Goal: Task Accomplishment & Management: Use online tool/utility

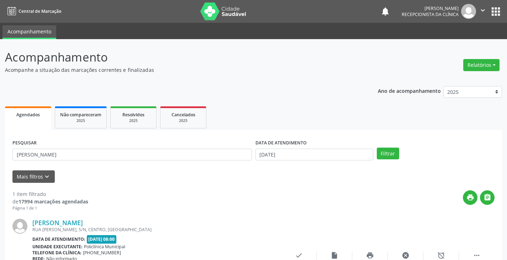
scroll to position [60, 0]
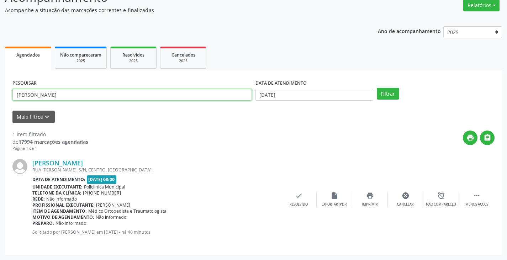
drag, startPoint x: 215, startPoint y: 96, endPoint x: 226, endPoint y: 97, distance: 10.4
click at [225, 97] on input "[PERSON_NAME]" at bounding box center [132, 95] width 240 height 12
type input "f"
type input "rebeca"
click at [377, 88] on button "Filtrar" at bounding box center [388, 94] width 22 height 12
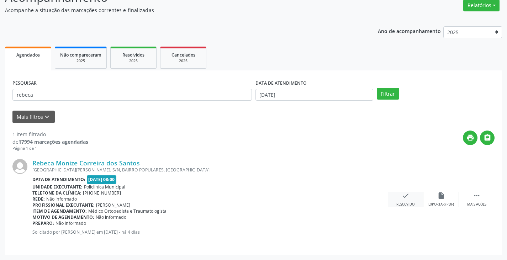
click at [402, 200] on div "check Resolvido" at bounding box center [406, 199] width 36 height 15
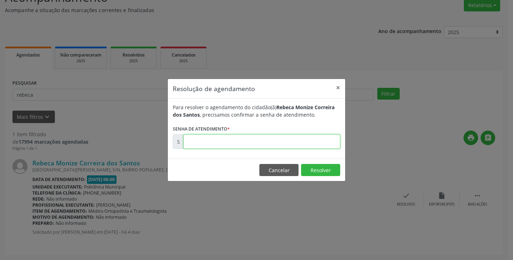
click at [323, 146] on input "text" at bounding box center [261, 142] width 157 height 14
type input "00180488"
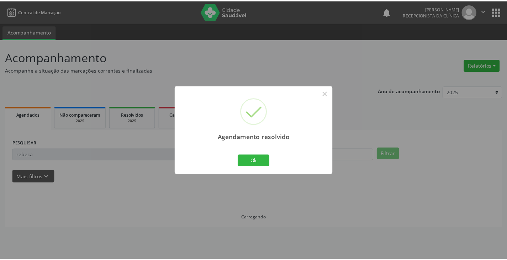
scroll to position [0, 0]
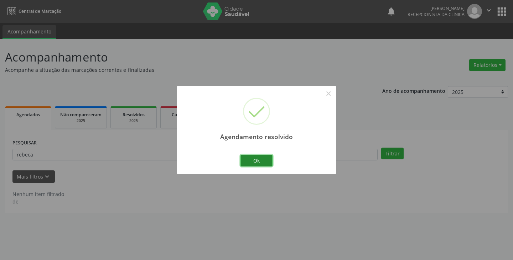
click at [249, 160] on button "Ok" at bounding box center [256, 161] width 32 height 12
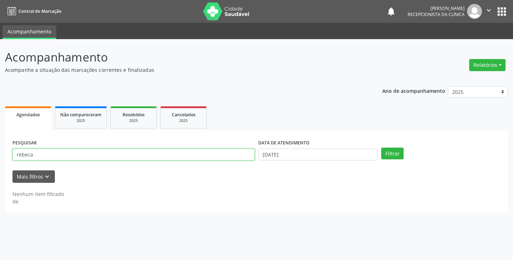
click at [237, 156] on input "rebeca" at bounding box center [133, 155] width 242 height 12
type input "r"
type input "lucine"
click at [381, 148] on button "Filtrar" at bounding box center [392, 154] width 22 height 12
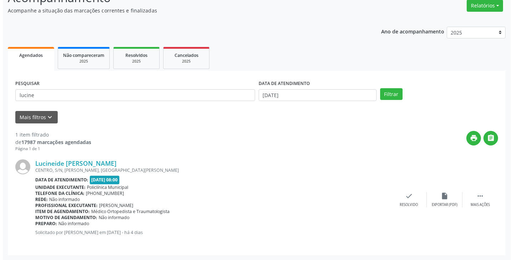
scroll to position [60, 0]
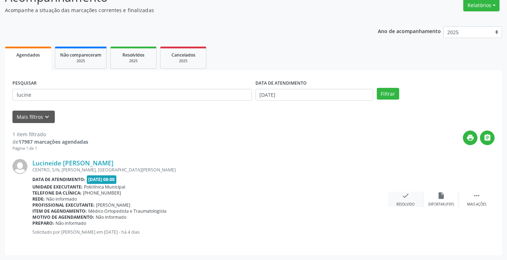
click at [404, 194] on icon "check" at bounding box center [406, 196] width 8 height 8
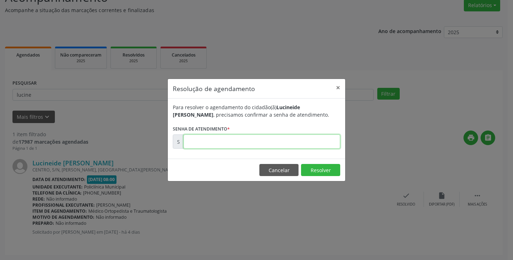
click at [320, 139] on input "text" at bounding box center [261, 142] width 157 height 14
type input "00180087"
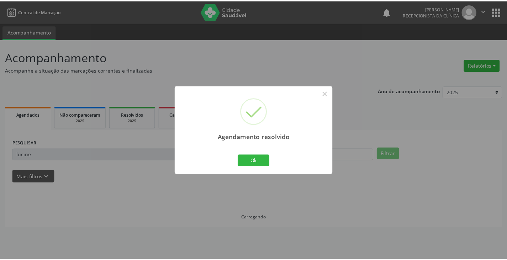
scroll to position [0, 0]
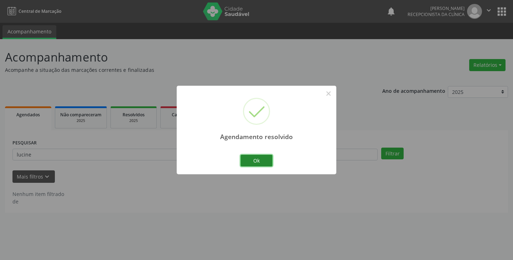
drag, startPoint x: 259, startPoint y: 156, endPoint x: 246, endPoint y: 156, distance: 13.2
click at [258, 157] on button "Ok" at bounding box center [256, 161] width 32 height 12
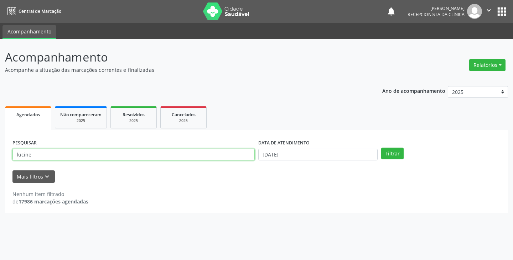
click at [240, 153] on input "lucine" at bounding box center [133, 155] width 242 height 12
type input "l"
type input "antonia"
click at [381, 148] on button "Filtrar" at bounding box center [392, 154] width 22 height 12
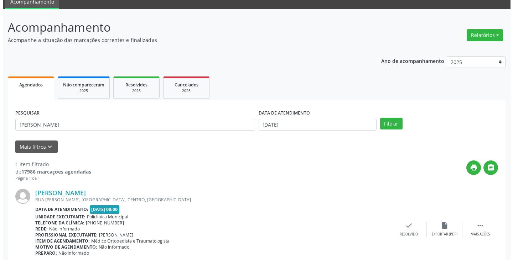
scroll to position [60, 0]
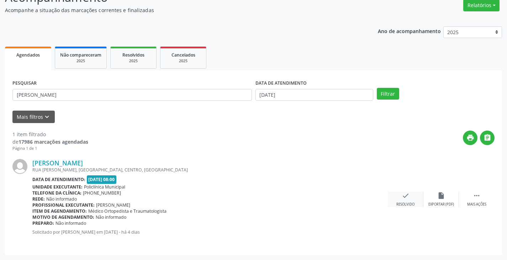
click at [413, 200] on div "check Resolvido" at bounding box center [406, 199] width 36 height 15
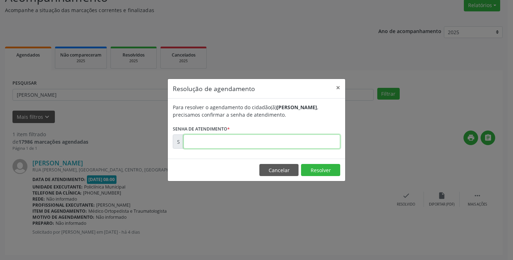
click at [319, 143] on input "text" at bounding box center [261, 142] width 157 height 14
type input "00180114"
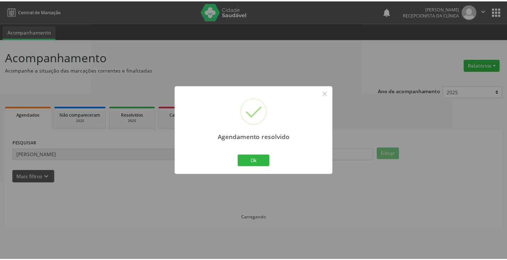
scroll to position [0, 0]
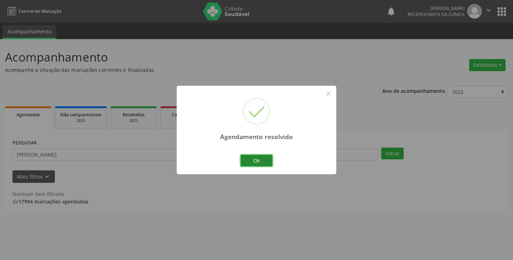
click at [245, 162] on button "Ok" at bounding box center [256, 161] width 32 height 12
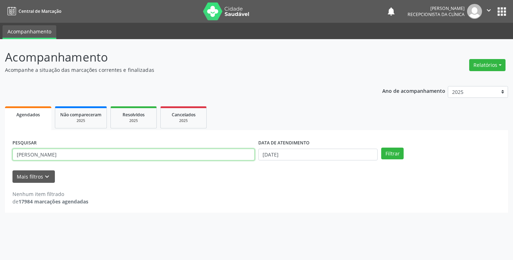
click at [239, 155] on input "antonia" at bounding box center [133, 155] width 242 height 12
type input "a"
type input "maria isa"
click at [381, 148] on button "Filtrar" at bounding box center [392, 154] width 22 height 12
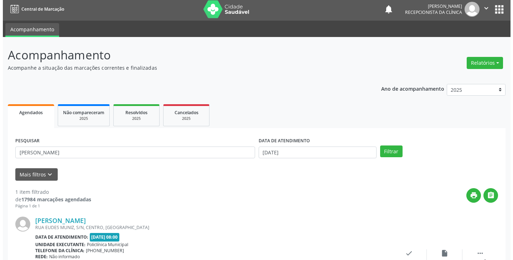
scroll to position [60, 0]
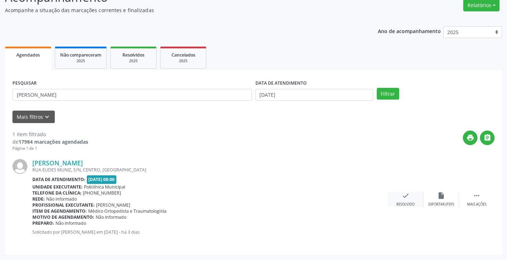
click at [403, 196] on icon "check" at bounding box center [406, 196] width 8 height 8
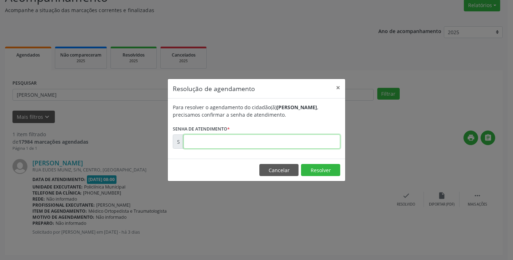
click at [326, 143] on input "text" at bounding box center [261, 142] width 157 height 14
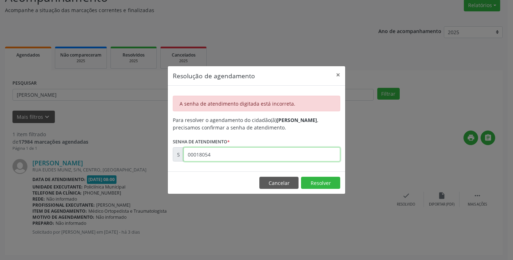
click at [280, 150] on input "00018054" at bounding box center [261, 154] width 157 height 14
type input "00180540"
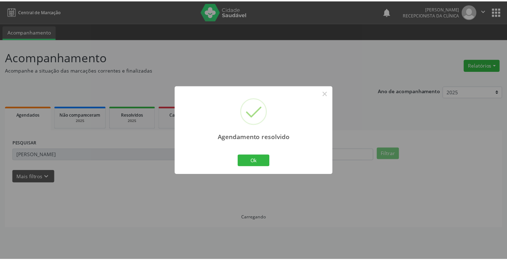
scroll to position [0, 0]
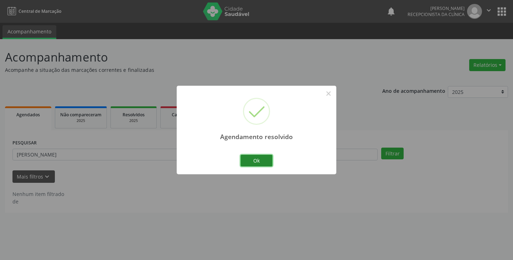
click at [255, 162] on button "Ok" at bounding box center [256, 161] width 32 height 12
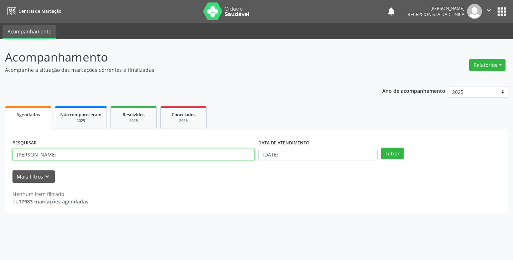
click at [242, 155] on input "maria isa" at bounding box center [133, 155] width 242 height 12
type input "m"
type input "ivone"
click at [381, 148] on button "Filtrar" at bounding box center [392, 154] width 22 height 12
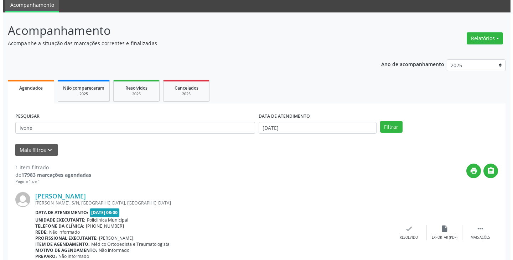
scroll to position [60, 0]
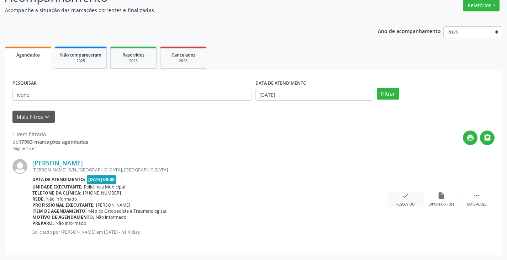
click at [405, 200] on div "check Resolvido" at bounding box center [406, 199] width 36 height 15
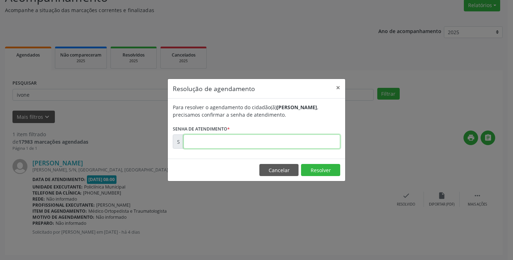
click at [317, 142] on input "text" at bounding box center [261, 142] width 157 height 14
type input "00180096"
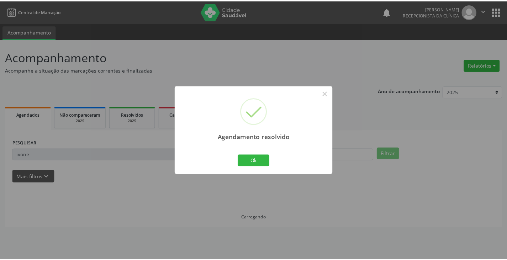
scroll to position [0, 0]
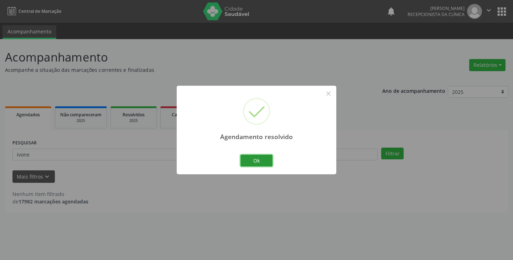
drag, startPoint x: 267, startPoint y: 162, endPoint x: 254, endPoint y: 160, distance: 13.8
click at [263, 162] on button "Ok" at bounding box center [256, 161] width 32 height 12
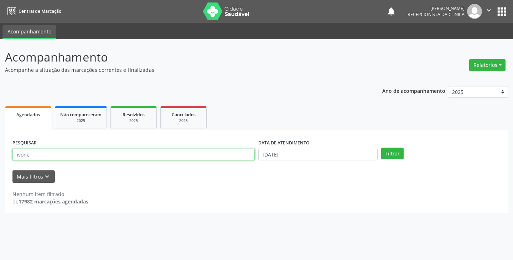
click at [251, 158] on input "ivone" at bounding box center [133, 155] width 242 height 12
type input "i"
click at [381, 148] on button "Filtrar" at bounding box center [392, 154] width 22 height 12
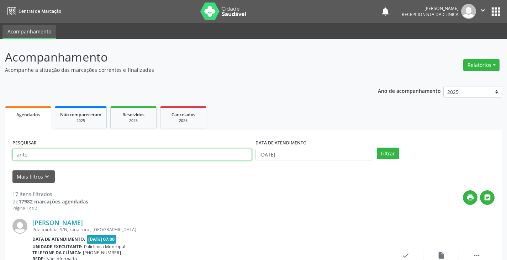
click at [235, 155] on input "anto" at bounding box center [132, 155] width 240 height 12
type input "a"
type input "antonio"
click at [377, 148] on button "Filtrar" at bounding box center [388, 154] width 22 height 12
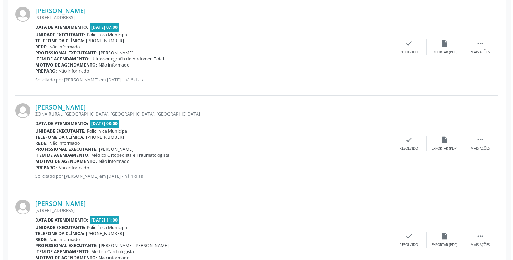
scroll to position [214, 0]
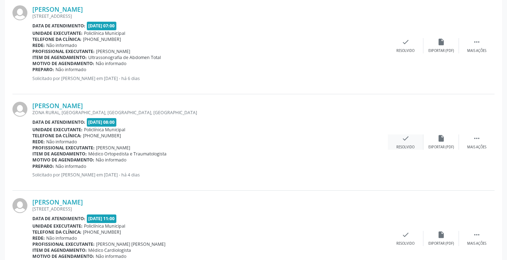
click at [403, 139] on icon "check" at bounding box center [406, 139] width 8 height 8
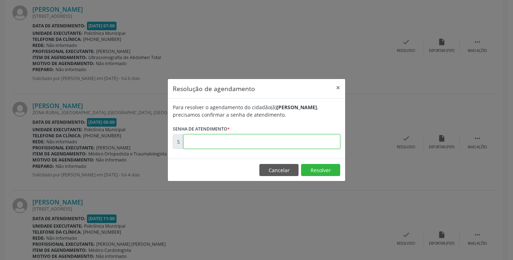
click at [322, 146] on input "text" at bounding box center [261, 142] width 157 height 14
type input "00180082"
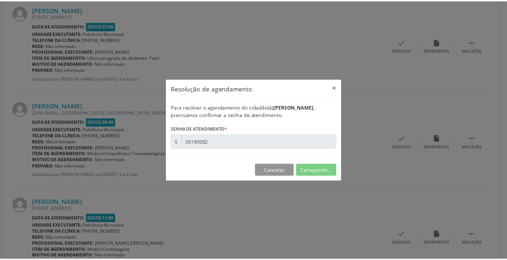
scroll to position [0, 0]
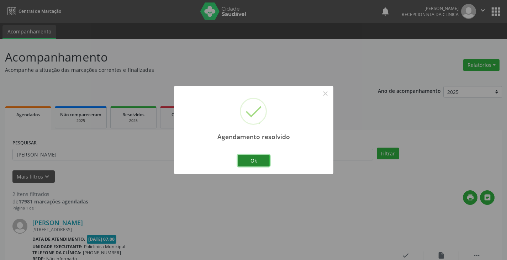
click at [247, 160] on button "Ok" at bounding box center [254, 161] width 32 height 12
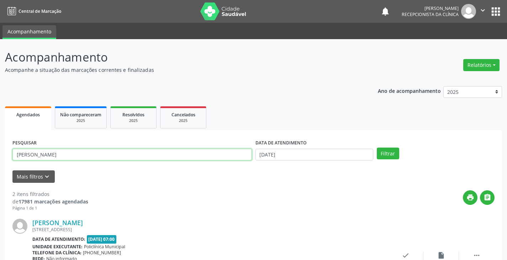
click at [235, 157] on input "antonio" at bounding box center [132, 155] width 240 height 12
type input "a"
type input "julia"
click at [377, 148] on button "Filtrar" at bounding box center [388, 154] width 22 height 12
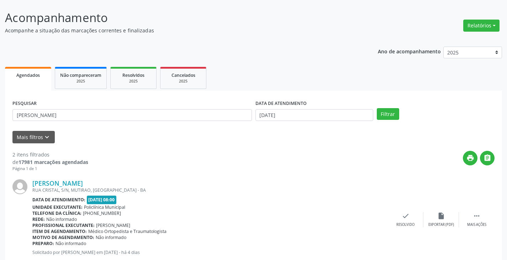
scroll to position [71, 0]
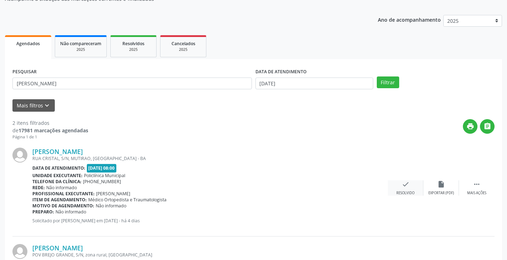
click at [406, 192] on div "Resolvido" at bounding box center [406, 193] width 18 height 5
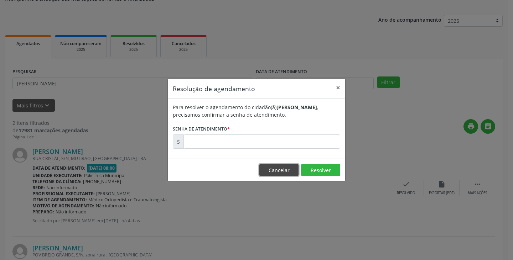
drag, startPoint x: 286, startPoint y: 168, endPoint x: 311, endPoint y: 178, distance: 27.2
click at [286, 168] on button "Cancelar" at bounding box center [278, 170] width 39 height 12
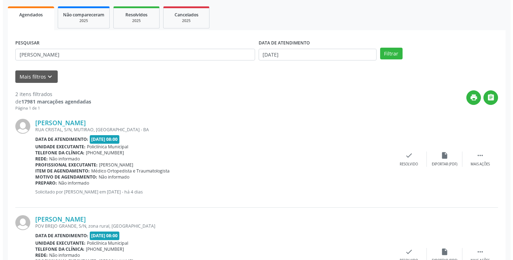
scroll to position [142, 0]
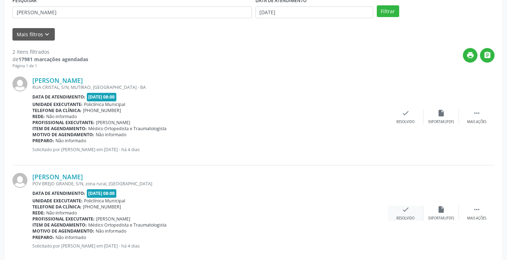
click at [400, 208] on div "check Resolvido" at bounding box center [406, 213] width 36 height 15
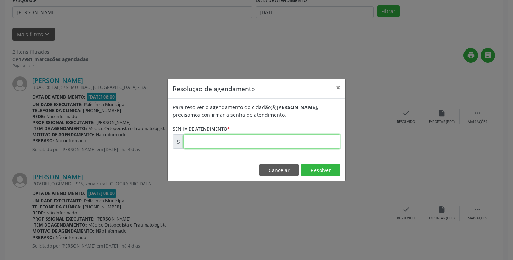
click at [309, 145] on input "text" at bounding box center [261, 142] width 157 height 14
type input "00180093"
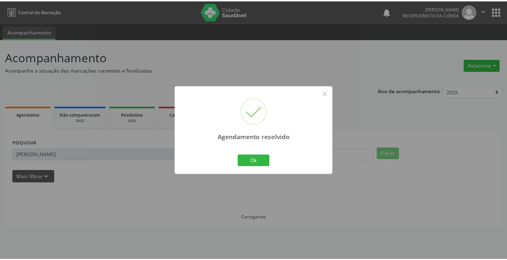
scroll to position [0, 0]
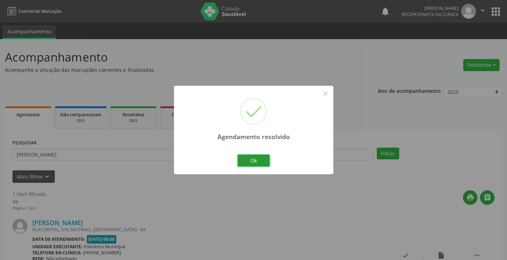
drag, startPoint x: 270, startPoint y: 156, endPoint x: 258, endPoint y: 158, distance: 11.4
click at [269, 156] on button "Ok" at bounding box center [254, 161] width 32 height 12
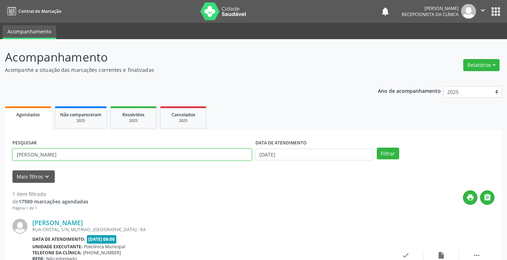
click at [249, 156] on input "julia" at bounding box center [132, 155] width 240 height 12
type input "j"
type input "arism"
click at [377, 148] on button "Filtrar" at bounding box center [388, 154] width 22 height 12
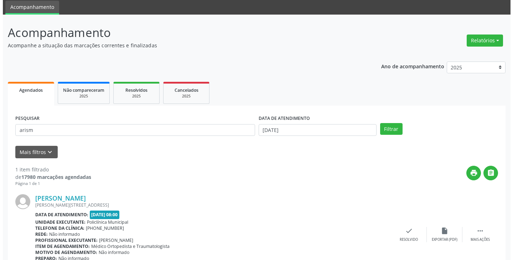
scroll to position [36, 0]
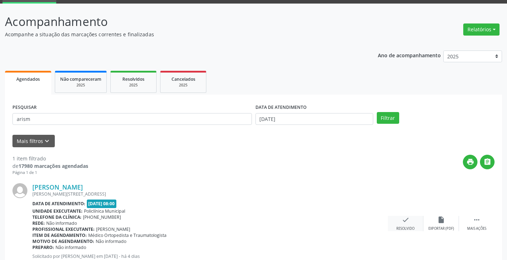
click at [407, 220] on icon "check" at bounding box center [406, 220] width 8 height 8
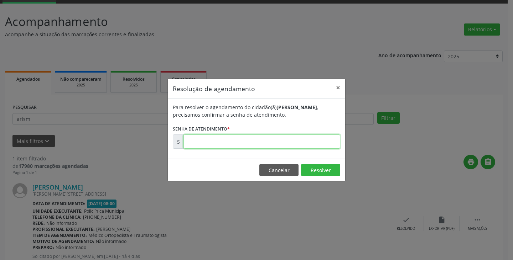
click at [268, 138] on input "text" at bounding box center [261, 142] width 157 height 14
type input "00180075"
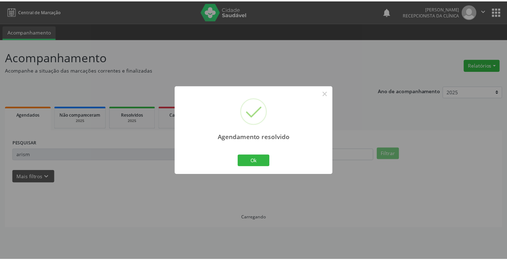
scroll to position [0, 0]
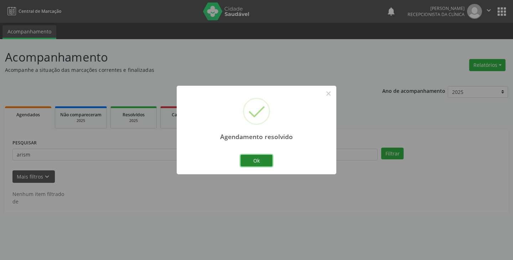
click at [245, 155] on button "Ok" at bounding box center [256, 161] width 32 height 12
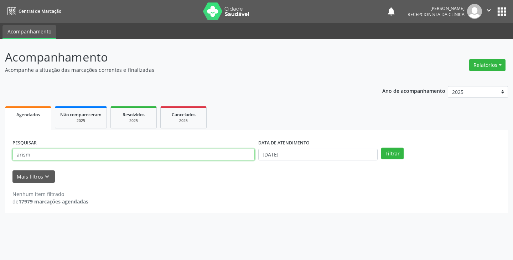
click at [228, 153] on input "arism" at bounding box center [133, 155] width 242 height 12
type input "a"
type input "luiz"
click at [381, 148] on button "Filtrar" at bounding box center [392, 154] width 22 height 12
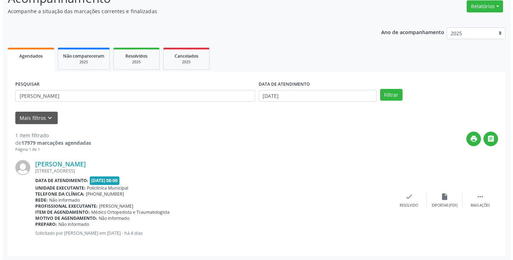
scroll to position [60, 0]
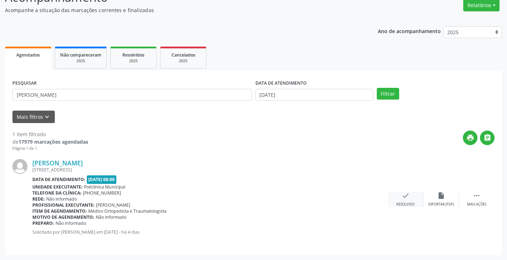
click at [407, 198] on icon "check" at bounding box center [406, 196] width 8 height 8
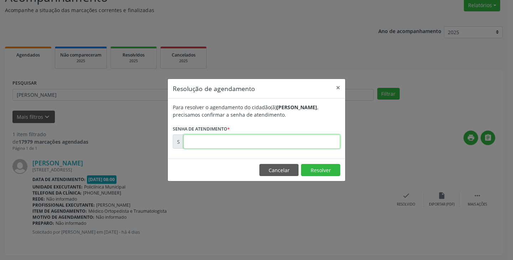
click at [281, 141] on input "text" at bounding box center [261, 142] width 157 height 14
type input "00180090"
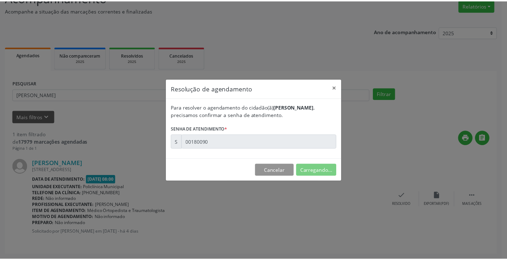
scroll to position [0, 0]
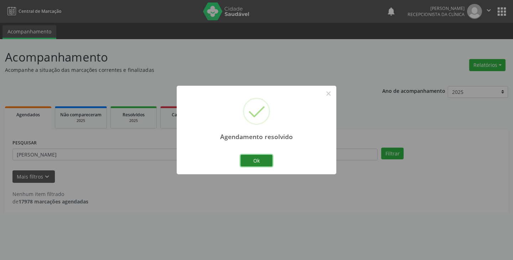
click at [255, 164] on button "Ok" at bounding box center [256, 161] width 32 height 12
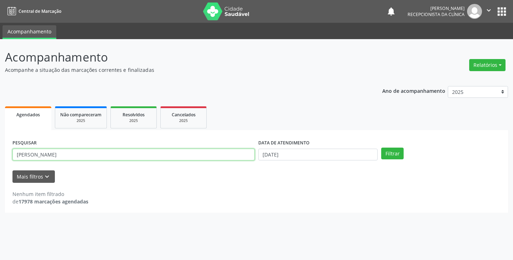
click at [235, 156] on input "luiz" at bounding box center [133, 155] width 242 height 12
type input "l"
click at [381, 148] on button "Filtrar" at bounding box center [392, 154] width 22 height 12
click at [248, 153] on input "niva" at bounding box center [133, 155] width 242 height 12
click at [381, 148] on button "Filtrar" at bounding box center [392, 154] width 22 height 12
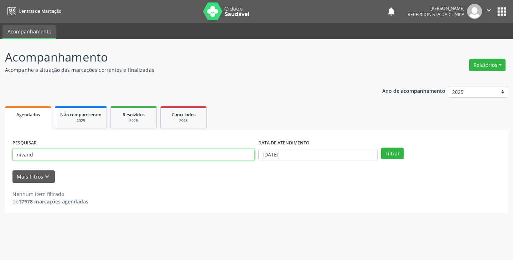
click at [239, 157] on input "nivand" at bounding box center [133, 155] width 242 height 12
type input "n"
click at [381, 148] on button "Filtrar" at bounding box center [392, 154] width 22 height 12
click at [169, 157] on input "niv" at bounding box center [133, 155] width 242 height 12
type input "n"
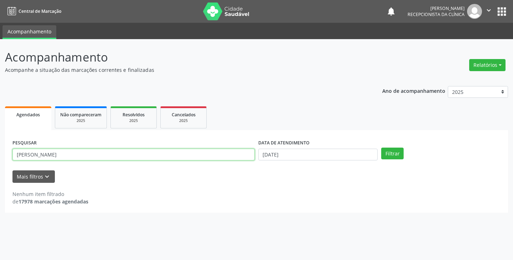
type input "julia"
click at [381, 148] on button "Filtrar" at bounding box center [392, 154] width 22 height 12
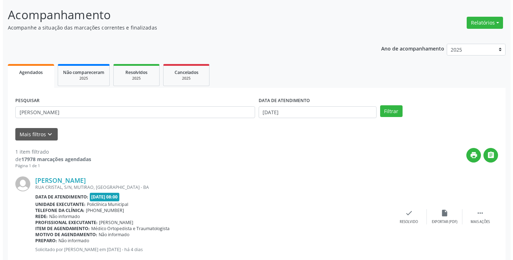
scroll to position [60, 0]
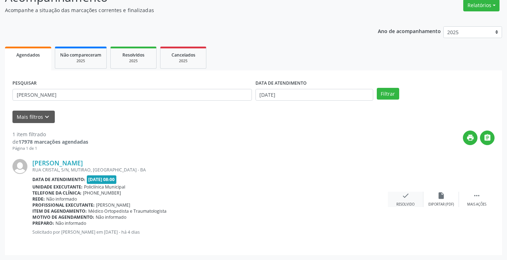
click at [406, 196] on icon "check" at bounding box center [406, 196] width 8 height 8
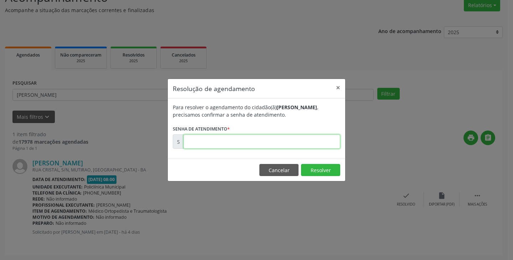
click at [324, 144] on input "text" at bounding box center [261, 142] width 157 height 14
type input "00180074"
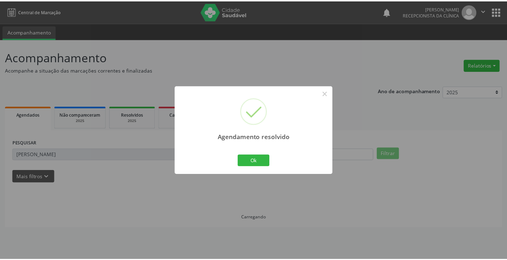
scroll to position [0, 0]
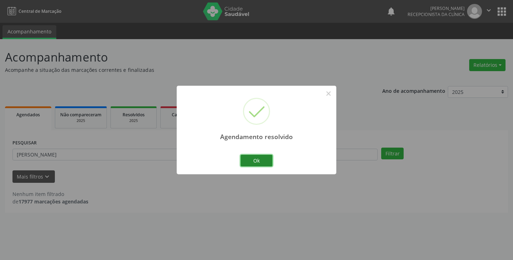
click at [261, 160] on button "Ok" at bounding box center [256, 161] width 32 height 12
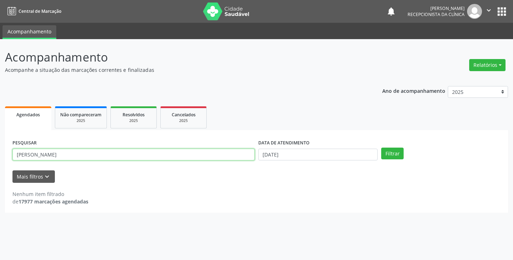
click at [234, 156] on input "julia" at bounding box center [133, 155] width 242 height 12
click at [381, 148] on button "Filtrar" at bounding box center [392, 154] width 22 height 12
click at [224, 154] on input "jjoana" at bounding box center [133, 155] width 242 height 12
type input "j"
type input "joana"
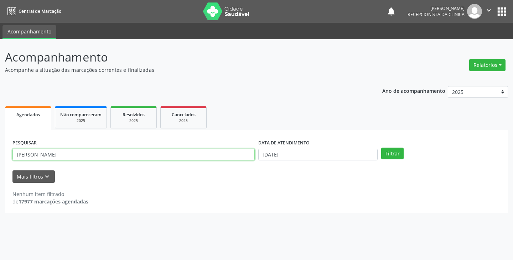
click at [381, 148] on button "Filtrar" at bounding box center [392, 154] width 22 height 12
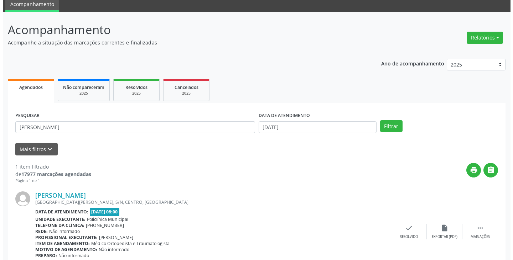
scroll to position [60, 0]
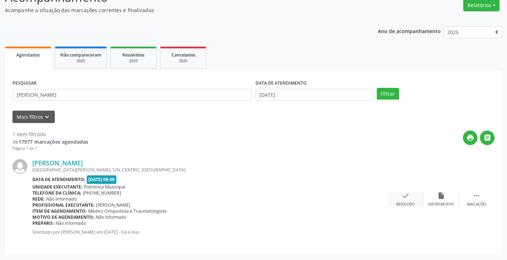
click at [406, 197] on icon "check" at bounding box center [406, 196] width 8 height 8
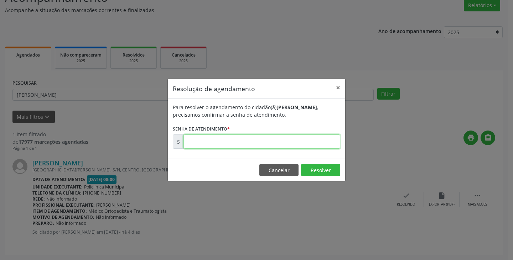
click at [313, 143] on input "text" at bounding box center [261, 142] width 157 height 14
type input "00180083"
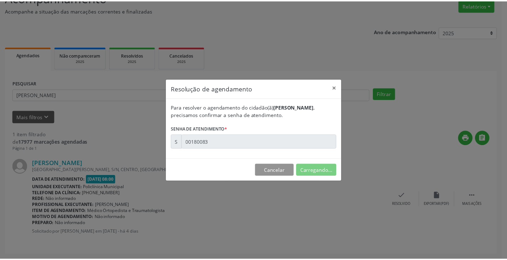
scroll to position [0, 0]
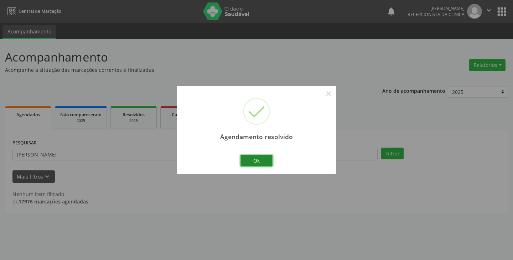
click at [260, 164] on button "Ok" at bounding box center [256, 161] width 32 height 12
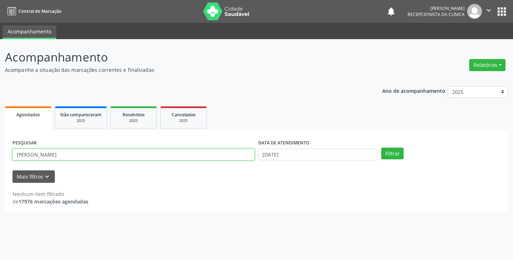
click at [247, 154] on input "joana" at bounding box center [133, 155] width 242 height 12
type input "j"
type input "lismar"
click at [381, 148] on button "Filtrar" at bounding box center [392, 154] width 22 height 12
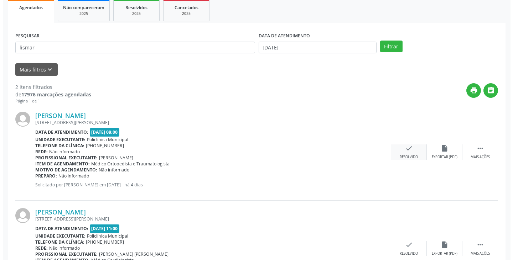
scroll to position [156, 0]
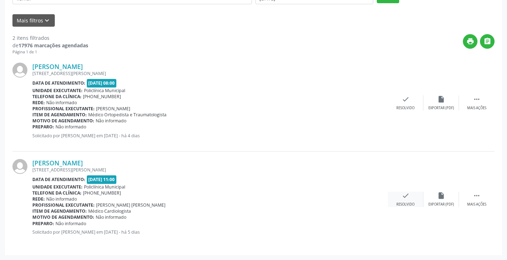
click at [405, 196] on icon "check" at bounding box center [406, 196] width 8 height 8
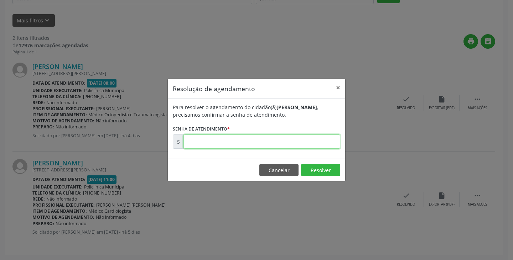
drag, startPoint x: 305, startPoint y: 143, endPoint x: 312, endPoint y: 143, distance: 7.1
click at [312, 143] on input "text" at bounding box center [261, 142] width 157 height 14
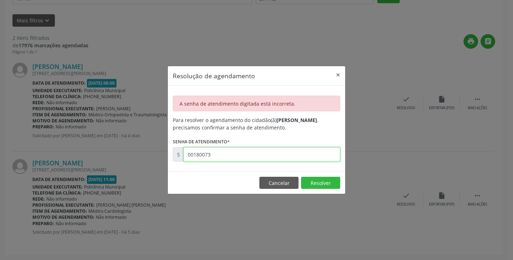
click at [263, 157] on input "00180073" at bounding box center [261, 154] width 157 height 14
type input "0"
click at [260, 155] on input "00180073" at bounding box center [261, 154] width 157 height 14
type input "0"
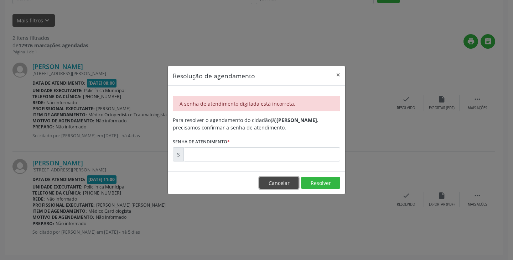
click at [273, 179] on button "Cancelar" at bounding box center [278, 183] width 39 height 12
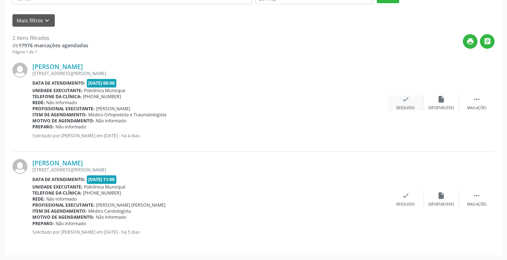
click at [400, 107] on div "Resolvido" at bounding box center [406, 108] width 18 height 5
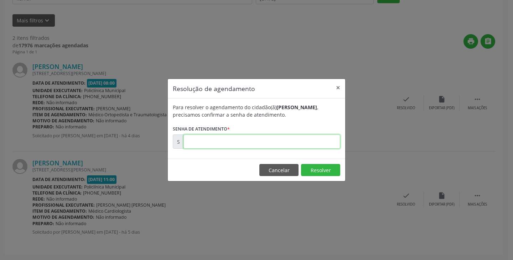
click at [318, 146] on input "text" at bounding box center [261, 142] width 157 height 14
type input "00180073"
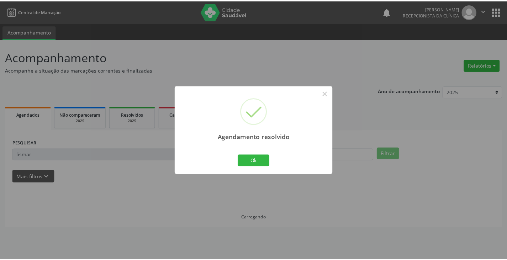
scroll to position [0, 0]
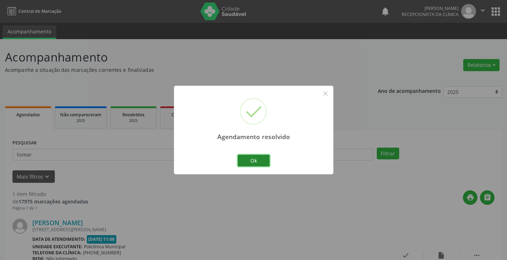
drag, startPoint x: 258, startPoint y: 159, endPoint x: 227, endPoint y: 154, distance: 31.0
click at [257, 159] on button "Ok" at bounding box center [254, 161] width 32 height 12
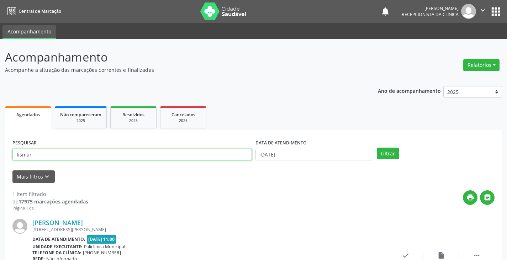
click at [225, 154] on input "lismar" at bounding box center [132, 155] width 240 height 12
type input "l"
type input "fide"
click at [377, 148] on button "Filtrar" at bounding box center [388, 154] width 22 height 12
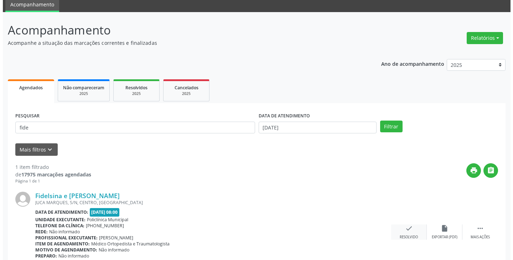
scroll to position [60, 0]
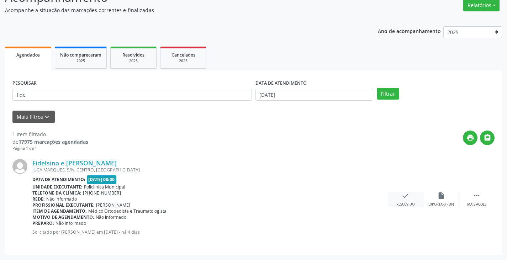
click at [409, 199] on icon "check" at bounding box center [406, 196] width 8 height 8
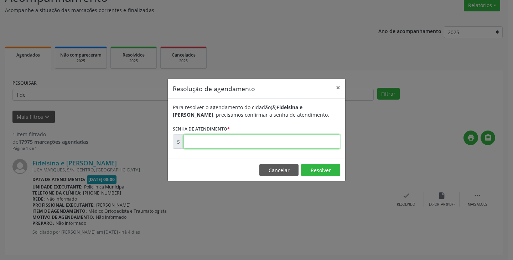
click at [321, 145] on input "text" at bounding box center [261, 142] width 157 height 14
type input "00180081"
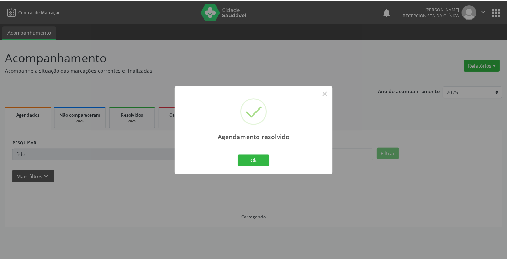
scroll to position [0, 0]
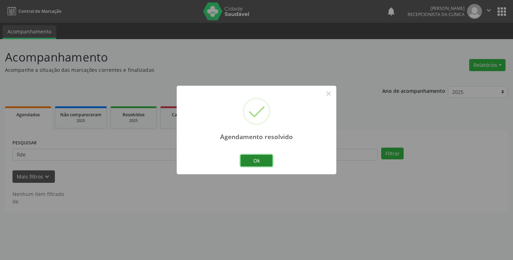
click at [266, 157] on button "Ok" at bounding box center [256, 161] width 32 height 12
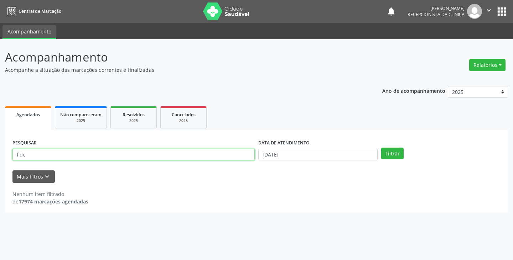
click at [223, 152] on input "fide" at bounding box center [133, 155] width 242 height 12
type input "f"
click at [381, 148] on button "Filtrar" at bounding box center [392, 154] width 22 height 12
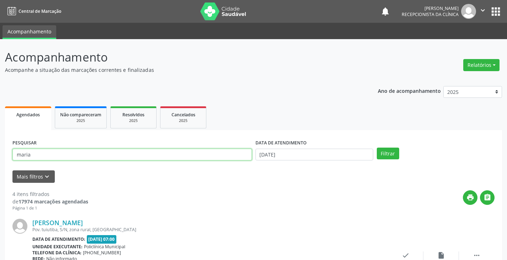
click at [157, 153] on input "maria" at bounding box center [132, 155] width 240 height 12
type input "maria apar"
click at [377, 148] on button "Filtrar" at bounding box center [388, 154] width 22 height 12
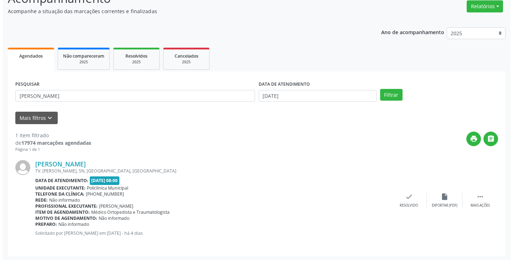
scroll to position [60, 0]
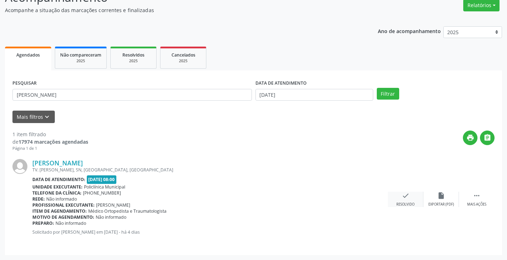
click at [402, 199] on div "check Resolvido" at bounding box center [406, 199] width 36 height 15
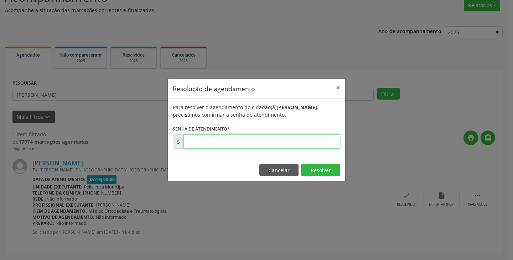
click at [315, 142] on input "text" at bounding box center [261, 142] width 157 height 14
type input "00180117"
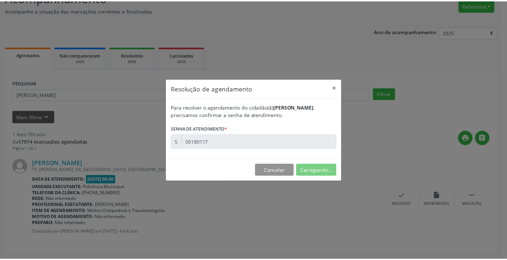
scroll to position [0, 0]
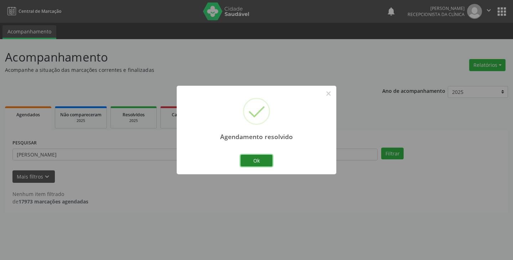
click at [262, 158] on button "Ok" at bounding box center [256, 161] width 32 height 12
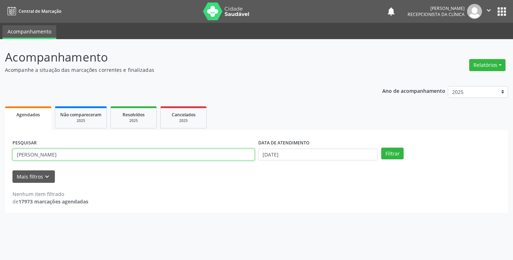
click at [243, 155] on input "maria apar" at bounding box center [133, 155] width 242 height 12
type input "m"
type input "lara"
click at [381, 148] on button "Filtrar" at bounding box center [392, 154] width 22 height 12
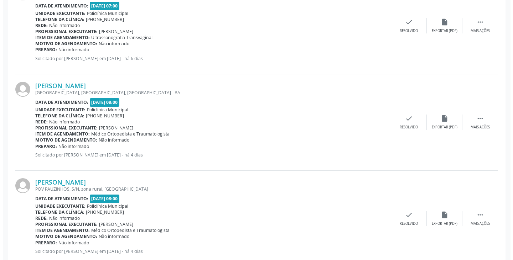
scroll to position [249, 0]
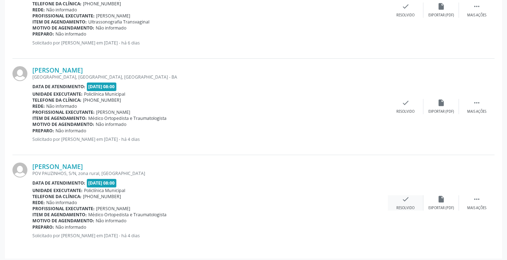
click at [410, 201] on div "check Resolvido" at bounding box center [406, 202] width 36 height 15
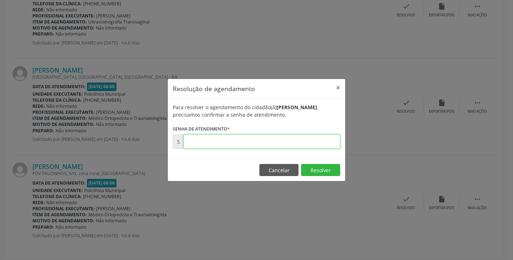
drag, startPoint x: 304, startPoint y: 140, endPoint x: 312, endPoint y: 142, distance: 8.8
click at [312, 142] on input "text" at bounding box center [261, 142] width 157 height 14
type input "00180078"
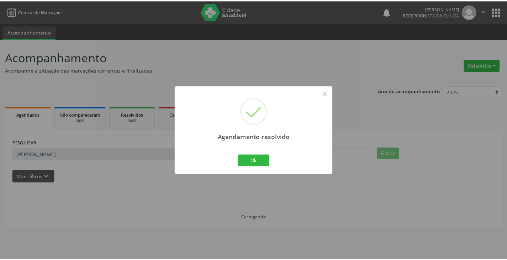
scroll to position [0, 0]
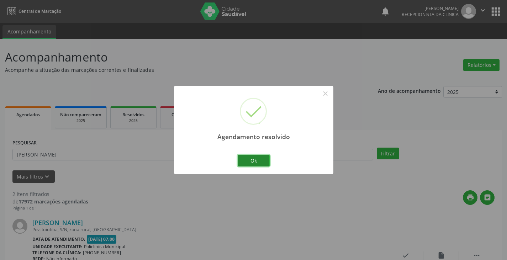
drag, startPoint x: 263, startPoint y: 158, endPoint x: 247, endPoint y: 158, distance: 15.7
click at [262, 158] on button "Ok" at bounding box center [254, 161] width 32 height 12
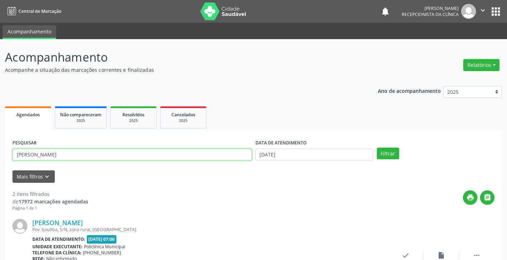
click at [245, 157] on input "lara" at bounding box center [132, 155] width 240 height 12
type input "l"
type input "ana c"
click at [377, 148] on button "Filtrar" at bounding box center [388, 154] width 22 height 12
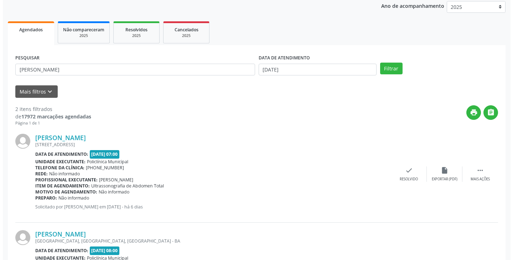
scroll to position [107, 0]
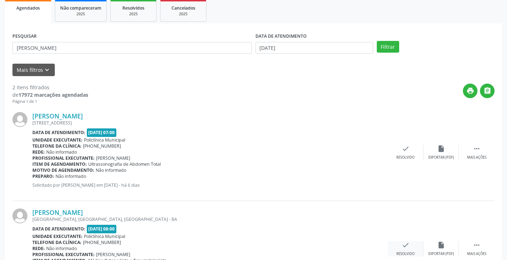
click at [403, 245] on icon "check" at bounding box center [406, 245] width 8 height 8
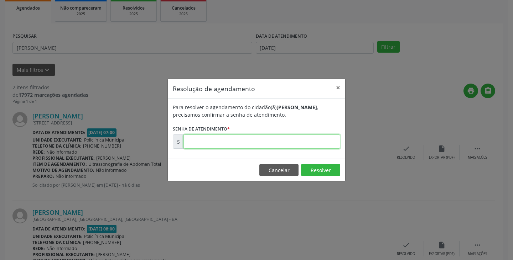
click at [316, 141] on input "text" at bounding box center [261, 142] width 157 height 14
type input "00180069"
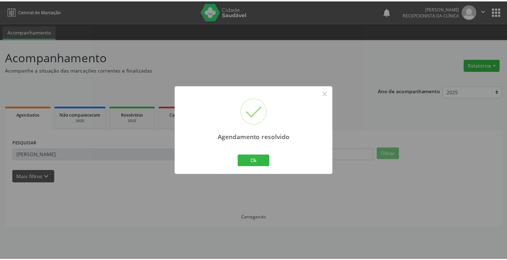
scroll to position [0, 0]
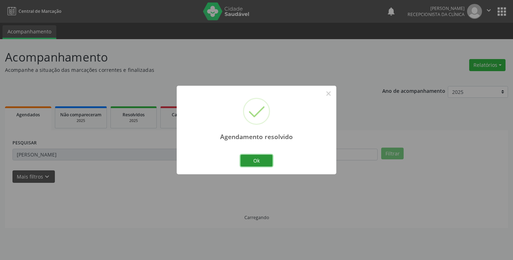
drag, startPoint x: 271, startPoint y: 157, endPoint x: 251, endPoint y: 156, distance: 20.4
click at [266, 157] on button "Ok" at bounding box center [256, 161] width 32 height 12
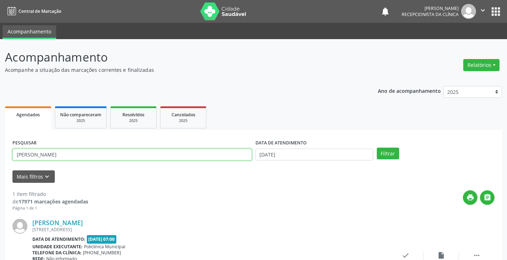
click at [249, 156] on input "ana c" at bounding box center [132, 155] width 240 height 12
type input "a"
type input "zelia"
click at [377, 148] on button "Filtrar" at bounding box center [388, 154] width 22 height 12
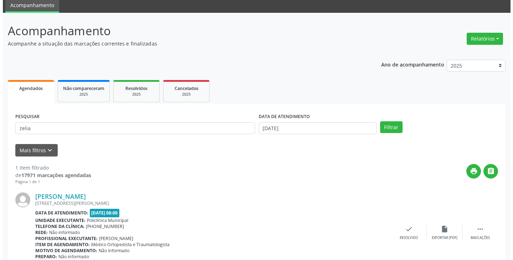
scroll to position [60, 0]
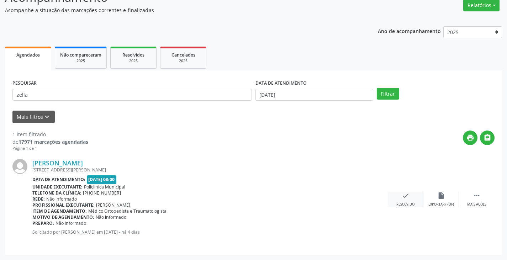
click at [406, 195] on icon "check" at bounding box center [406, 196] width 8 height 8
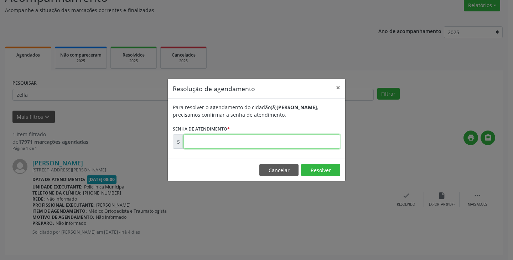
click at [326, 142] on input "text" at bounding box center [261, 142] width 157 height 14
type input "00180091"
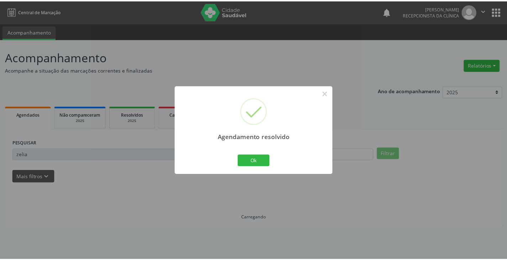
scroll to position [0, 0]
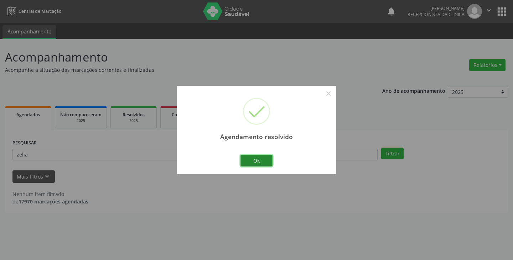
click at [261, 162] on button "Ok" at bounding box center [256, 161] width 32 height 12
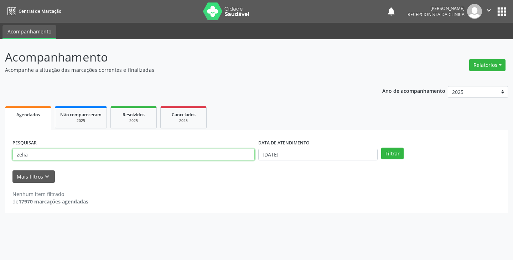
click at [239, 158] on input "zelia" at bounding box center [133, 155] width 242 height 12
type input "z"
type input "ede"
click at [381, 148] on button "Filtrar" at bounding box center [392, 154] width 22 height 12
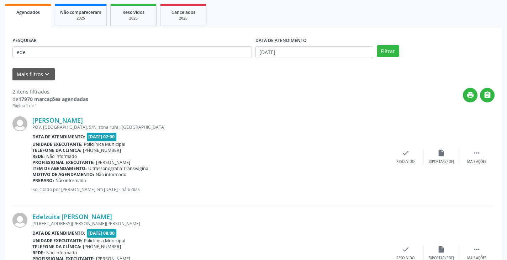
scroll to position [107, 0]
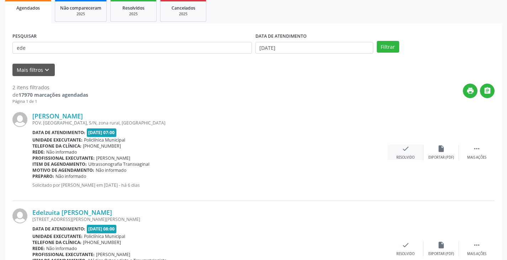
click at [405, 156] on div "Resolvido" at bounding box center [406, 157] width 18 height 5
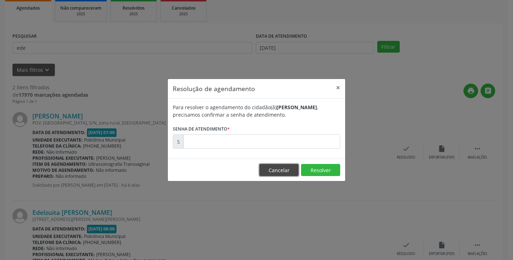
click at [275, 169] on button "Cancelar" at bounding box center [278, 170] width 39 height 12
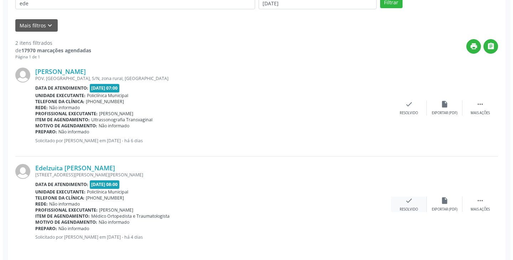
scroll to position [156, 0]
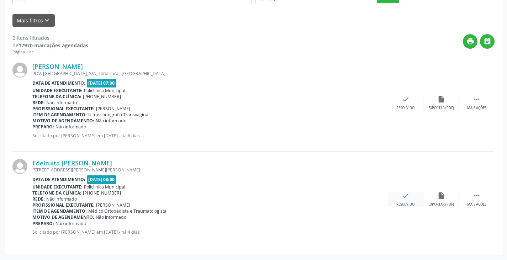
click at [406, 193] on icon "check" at bounding box center [406, 196] width 8 height 8
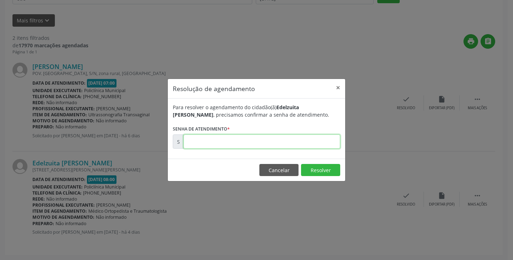
click at [308, 142] on input "text" at bounding box center [261, 142] width 157 height 14
type input "00180106"
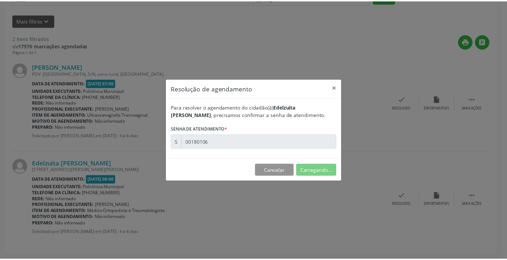
scroll to position [0, 0]
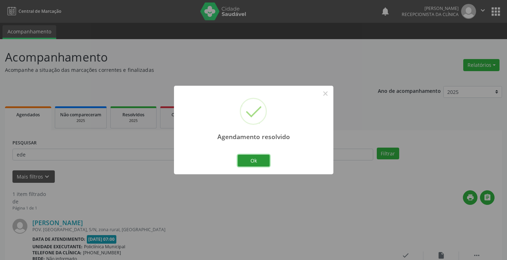
drag, startPoint x: 263, startPoint y: 157, endPoint x: 242, endPoint y: 157, distance: 21.7
click at [262, 157] on button "Ok" at bounding box center [254, 161] width 32 height 12
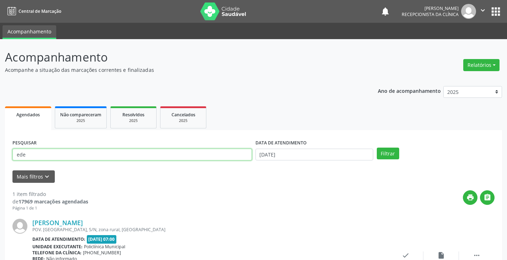
click at [239, 155] on input "ede" at bounding box center [132, 155] width 240 height 12
type input "e"
type input "flav"
click at [377, 148] on button "Filtrar" at bounding box center [388, 154] width 22 height 12
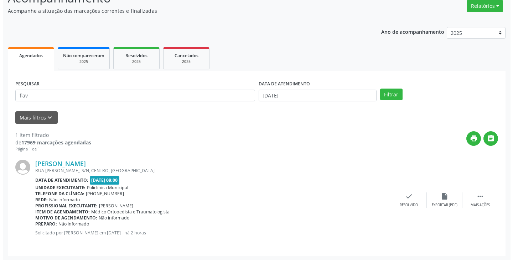
scroll to position [60, 0]
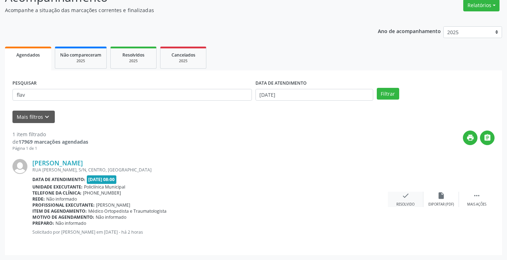
click at [407, 203] on div "Resolvido" at bounding box center [406, 204] width 18 height 5
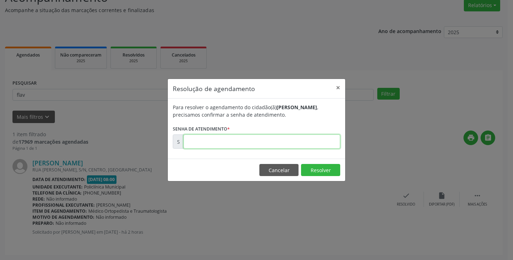
click at [320, 142] on input "text" at bounding box center [261, 142] width 157 height 14
type input "00180732"
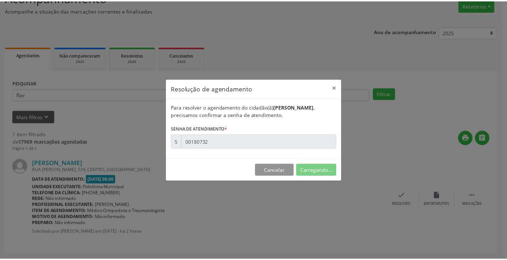
scroll to position [0, 0]
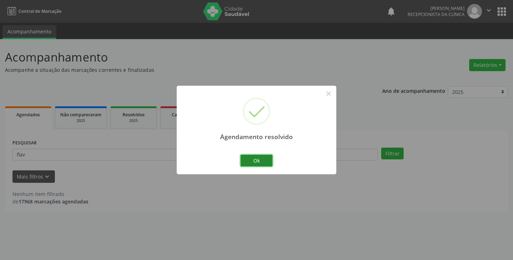
click at [248, 159] on button "Ok" at bounding box center [256, 161] width 32 height 12
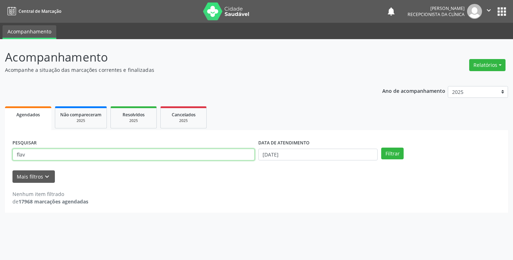
click at [215, 158] on input "flav" at bounding box center [133, 155] width 242 height 12
type input "f"
type input "elen"
click at [381, 148] on button "Filtrar" at bounding box center [392, 154] width 22 height 12
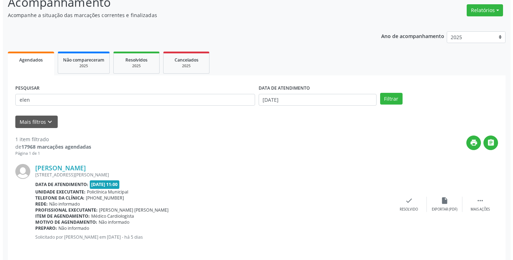
scroll to position [60, 0]
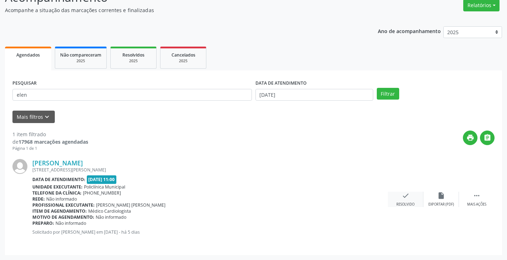
click at [404, 198] on icon "check" at bounding box center [406, 196] width 8 height 8
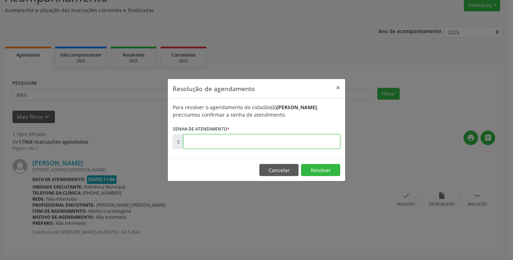
click at [309, 140] on input "text" at bounding box center [261, 142] width 157 height 14
type input "00180042"
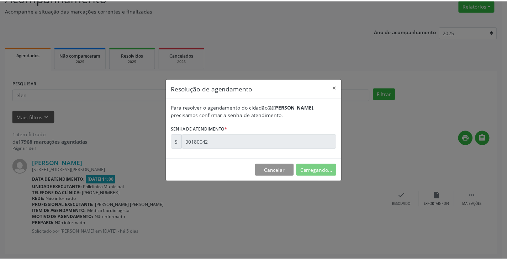
scroll to position [0, 0]
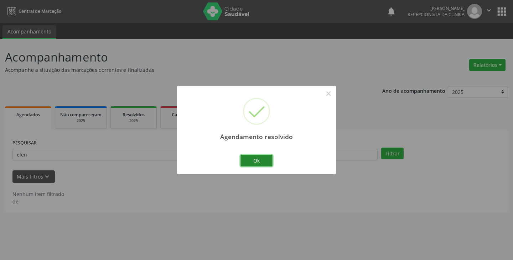
drag, startPoint x: 263, startPoint y: 155, endPoint x: 260, endPoint y: 155, distance: 3.6
click at [261, 155] on button "Ok" at bounding box center [256, 161] width 32 height 12
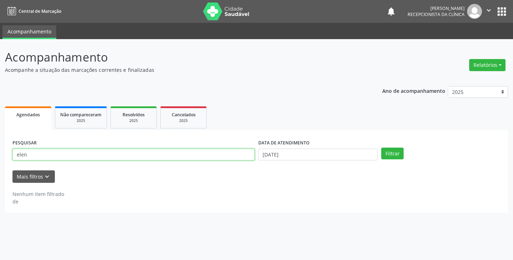
click at [238, 151] on input "elen" at bounding box center [133, 155] width 242 height 12
type input "e"
type input "jose a"
click at [381, 148] on button "Filtrar" at bounding box center [392, 154] width 22 height 12
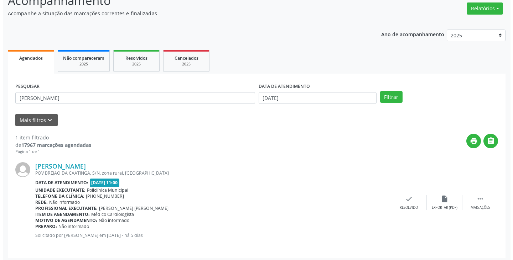
scroll to position [60, 0]
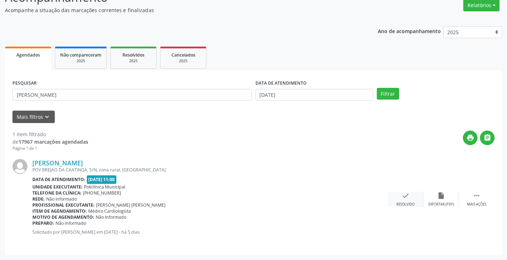
click at [405, 200] on div "check Resolvido" at bounding box center [406, 199] width 36 height 15
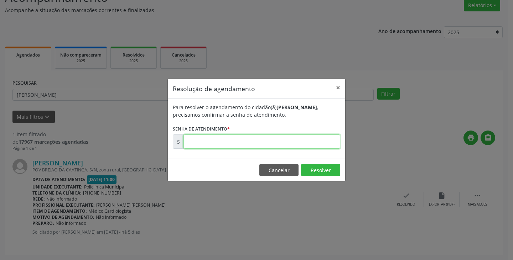
click at [323, 139] on input "text" at bounding box center [261, 142] width 157 height 14
type input "00179967"
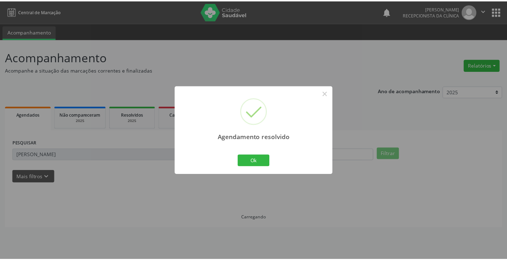
scroll to position [0, 0]
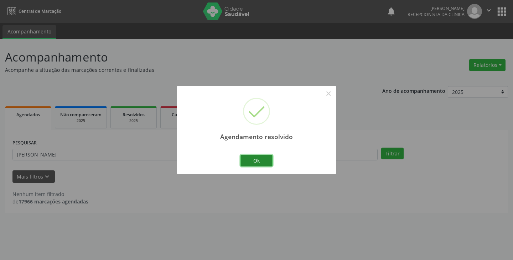
click at [256, 156] on button "Ok" at bounding box center [256, 161] width 32 height 12
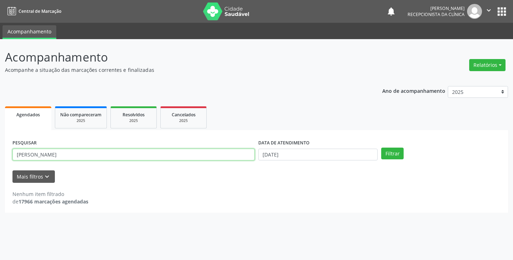
drag, startPoint x: 245, startPoint y: 158, endPoint x: 250, endPoint y: 158, distance: 5.3
click at [250, 158] on input "jose a" at bounding box center [133, 155] width 242 height 12
type input "j"
type input "franc"
click at [381, 148] on button "Filtrar" at bounding box center [392, 154] width 22 height 12
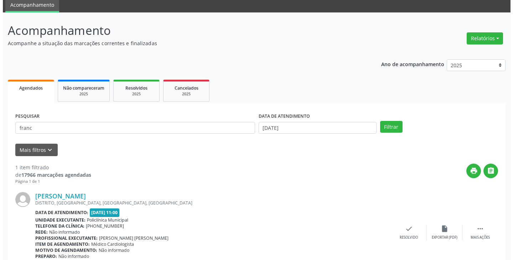
scroll to position [60, 0]
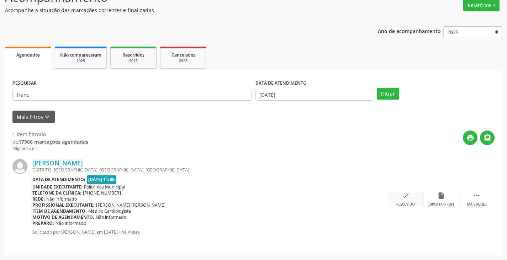
click at [407, 197] on icon "check" at bounding box center [406, 196] width 8 height 8
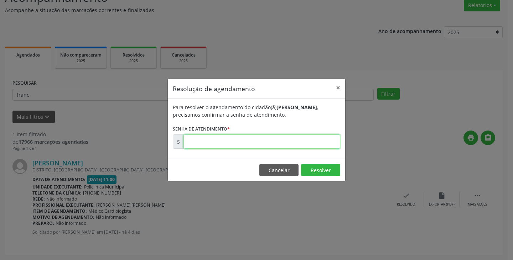
click at [312, 145] on input "text" at bounding box center [261, 142] width 157 height 14
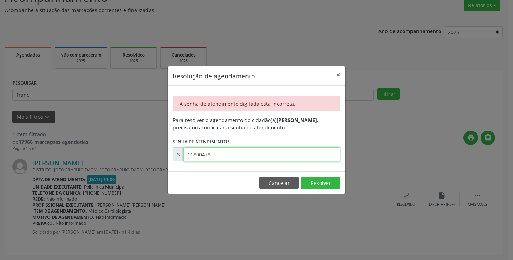
click at [312, 156] on input "01800478" at bounding box center [261, 154] width 157 height 14
type input "00180478"
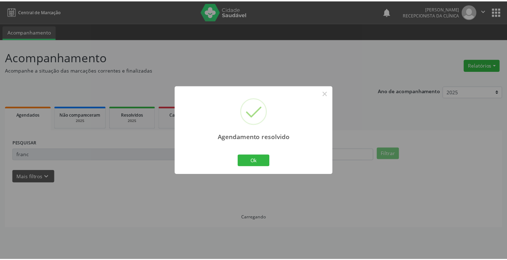
scroll to position [0, 0]
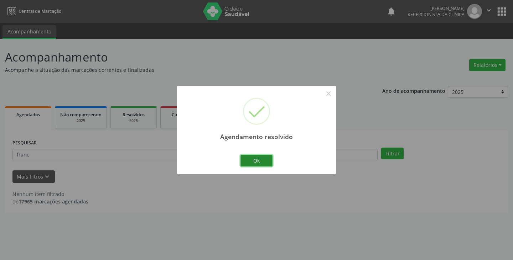
click at [246, 160] on button "Ok" at bounding box center [256, 161] width 32 height 12
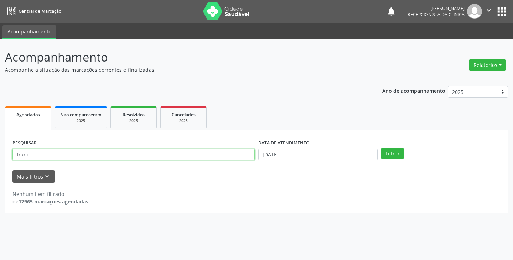
click at [239, 157] on input "franc" at bounding box center [133, 155] width 242 height 12
type input "f"
type input "antonio"
click at [381, 148] on button "Filtrar" at bounding box center [392, 154] width 22 height 12
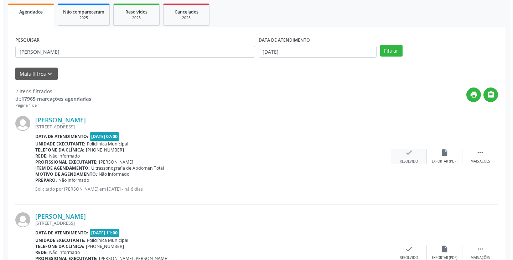
scroll to position [142, 0]
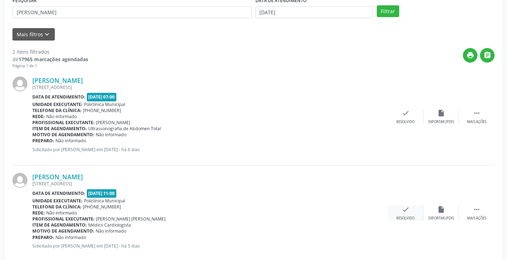
click at [404, 216] on div "check Resolvido" at bounding box center [406, 213] width 36 height 15
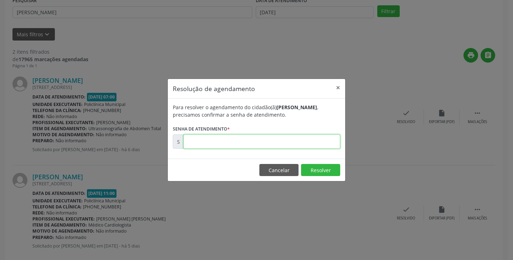
click at [319, 140] on input "text" at bounding box center [261, 142] width 157 height 14
type input "00179937"
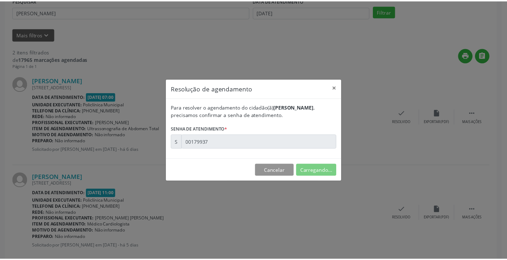
scroll to position [0, 0]
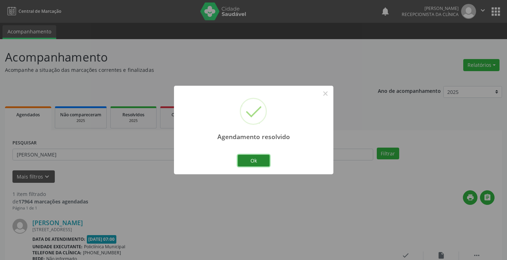
click at [252, 158] on button "Ok" at bounding box center [254, 161] width 32 height 12
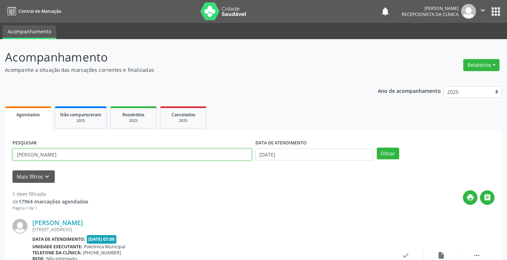
drag, startPoint x: 226, startPoint y: 158, endPoint x: 241, endPoint y: 155, distance: 15.6
click at [239, 156] on input "antonio" at bounding box center [132, 155] width 240 height 12
type input "a"
type input "euda"
click at [377, 148] on button "Filtrar" at bounding box center [388, 154] width 22 height 12
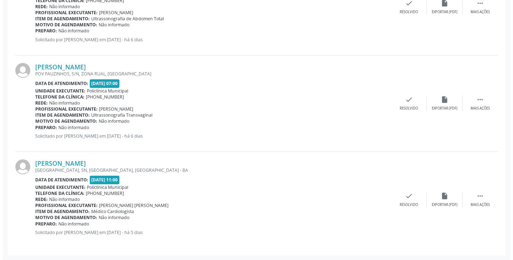
scroll to position [253, 0]
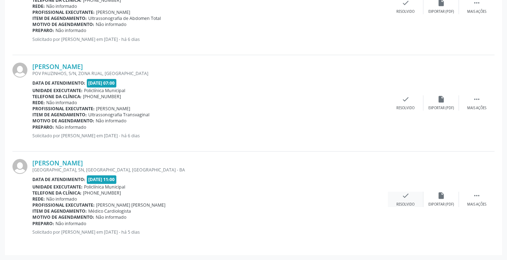
click at [411, 197] on div "check Resolvido" at bounding box center [406, 199] width 36 height 15
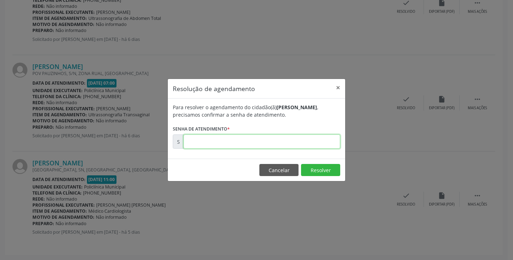
click at [315, 138] on input "text" at bounding box center [261, 142] width 157 height 14
type input "00179962"
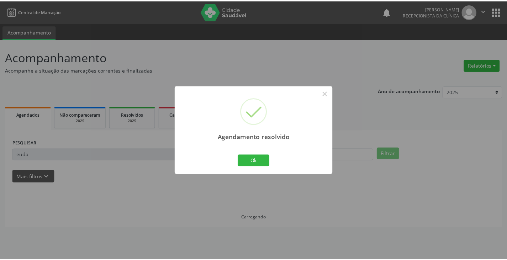
scroll to position [0, 0]
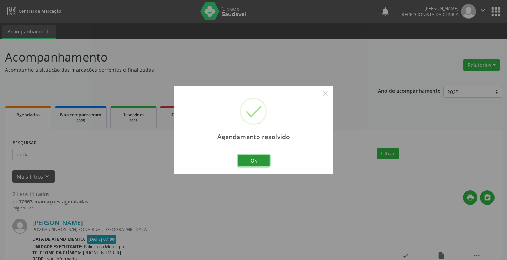
drag, startPoint x: 247, startPoint y: 160, endPoint x: 241, endPoint y: 156, distance: 7.2
click at [247, 160] on button "Ok" at bounding box center [254, 161] width 32 height 12
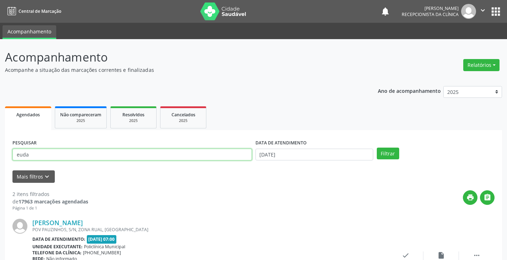
click at [241, 156] on input "euda" at bounding box center [132, 155] width 240 height 12
type input "e"
type input "paulo"
click at [377, 148] on button "Filtrar" at bounding box center [388, 154] width 22 height 12
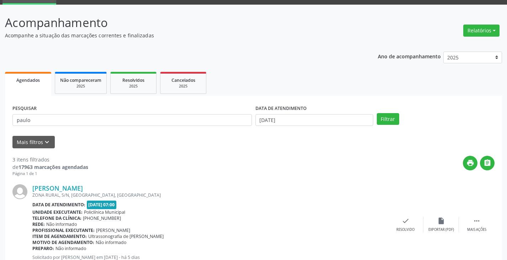
scroll to position [71, 0]
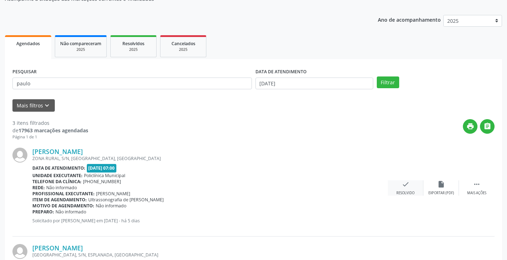
click at [403, 181] on icon "check" at bounding box center [406, 185] width 8 height 8
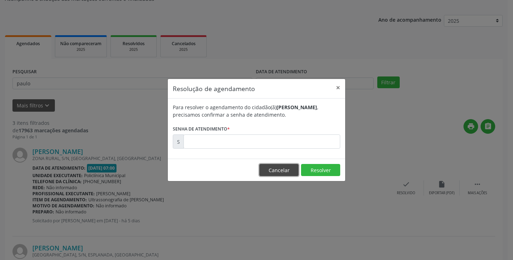
click at [284, 173] on button "Cancelar" at bounding box center [278, 170] width 39 height 12
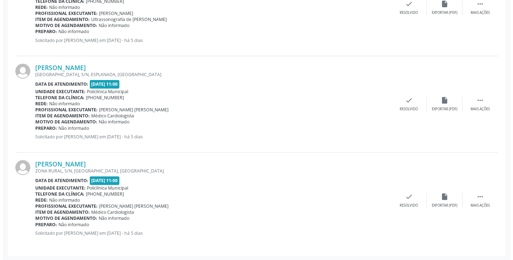
scroll to position [253, 0]
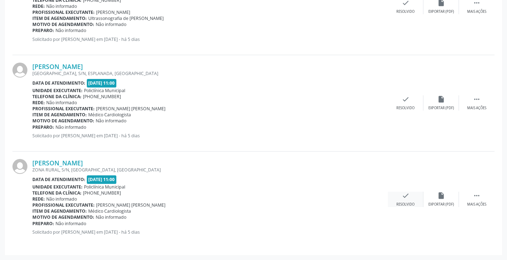
click at [402, 196] on icon "check" at bounding box center [406, 196] width 8 height 8
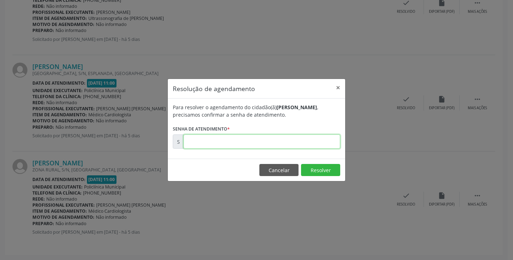
click at [322, 145] on input "text" at bounding box center [261, 142] width 157 height 14
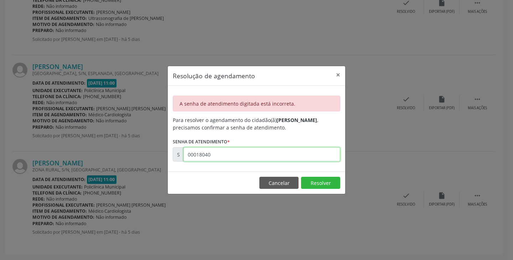
drag, startPoint x: 297, startPoint y: 152, endPoint x: 305, endPoint y: 155, distance: 8.8
click at [305, 155] on input "00018040" at bounding box center [261, 154] width 157 height 14
type input "0"
type input "00180040"
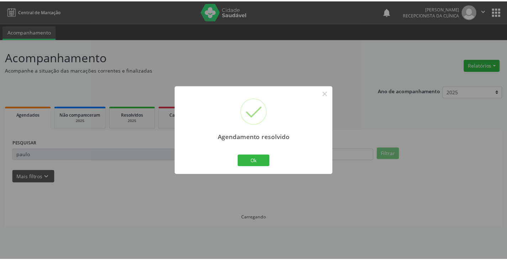
scroll to position [0, 0]
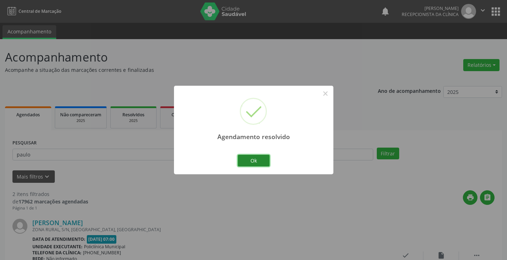
click at [263, 160] on button "Ok" at bounding box center [254, 161] width 32 height 12
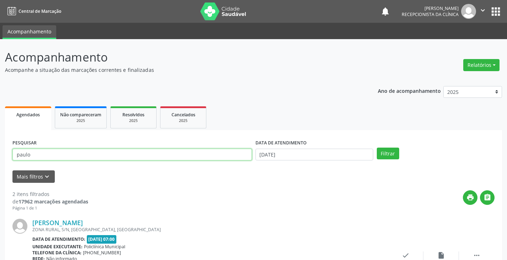
click at [246, 154] on input "paulo" at bounding box center [132, 155] width 240 height 12
type input "p"
type input "lism"
click at [377, 148] on button "Filtrar" at bounding box center [388, 154] width 22 height 12
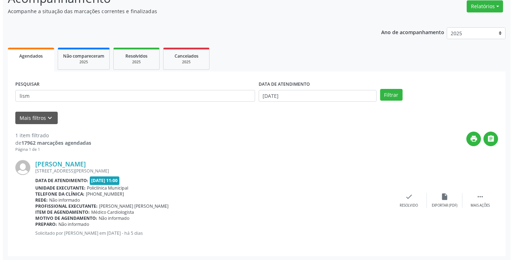
scroll to position [60, 0]
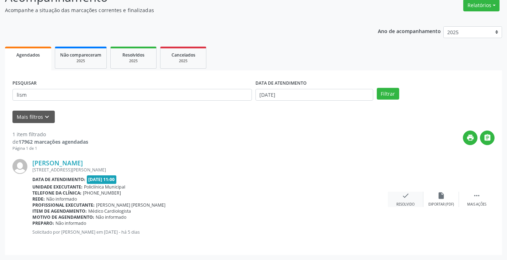
click at [406, 200] on icon "check" at bounding box center [406, 196] width 8 height 8
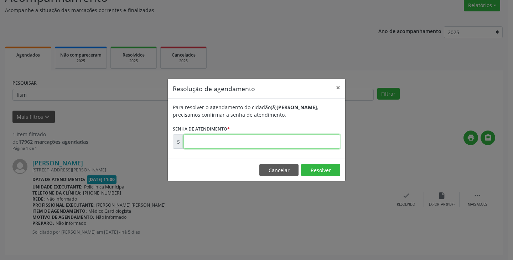
click at [324, 142] on input "text" at bounding box center [261, 142] width 157 height 14
type input "00179971"
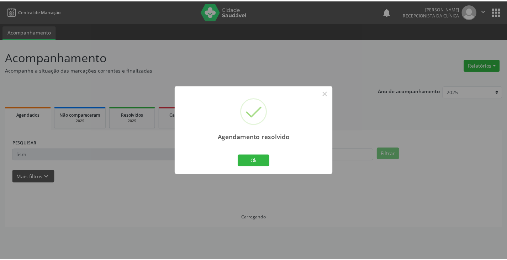
scroll to position [0, 0]
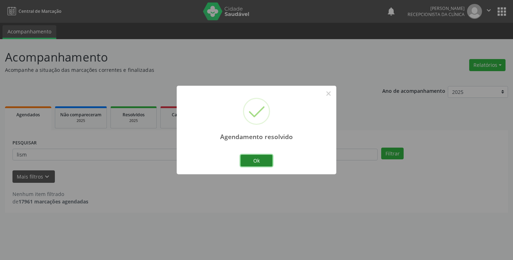
click at [253, 156] on button "Ok" at bounding box center [256, 161] width 32 height 12
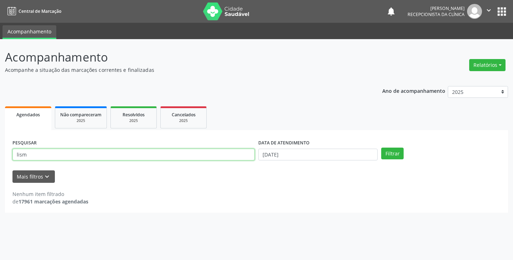
click at [155, 153] on input "lism" at bounding box center [133, 155] width 242 height 12
type input "l"
type input "pedro"
click at [381, 148] on button "Filtrar" at bounding box center [392, 154] width 22 height 12
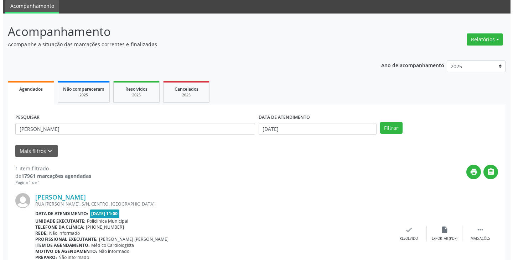
scroll to position [60, 0]
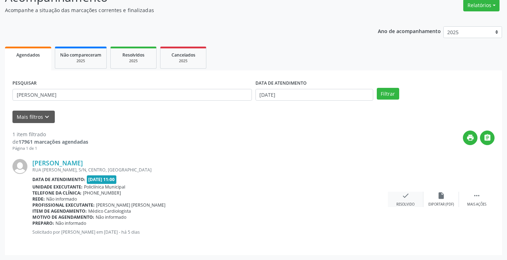
click at [409, 201] on div "check Resolvido" at bounding box center [406, 199] width 36 height 15
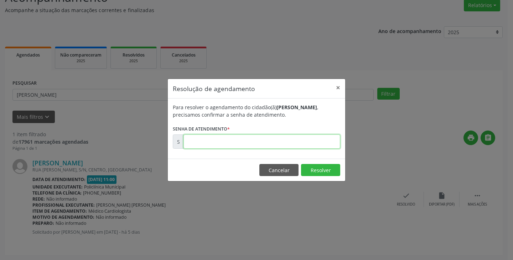
click at [316, 140] on input "text" at bounding box center [261, 142] width 157 height 14
type input "00179933"
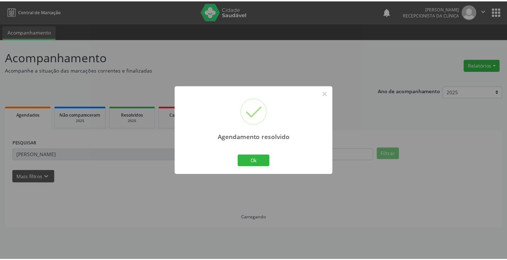
scroll to position [0, 0]
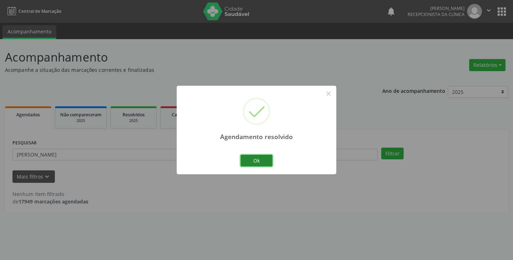
click at [251, 165] on button "Ok" at bounding box center [256, 161] width 32 height 12
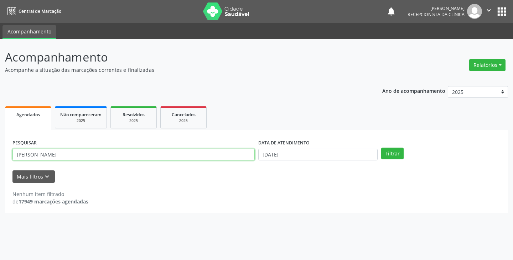
click at [133, 156] on input "pedro" at bounding box center [133, 155] width 242 height 12
click at [381, 148] on button "Filtrar" at bounding box center [392, 154] width 22 height 12
click at [132, 158] on input "peuge" at bounding box center [133, 155] width 242 height 12
type input "p"
type input "eugen"
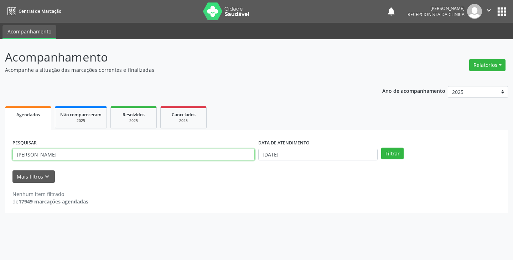
click at [381, 148] on button "Filtrar" at bounding box center [392, 154] width 22 height 12
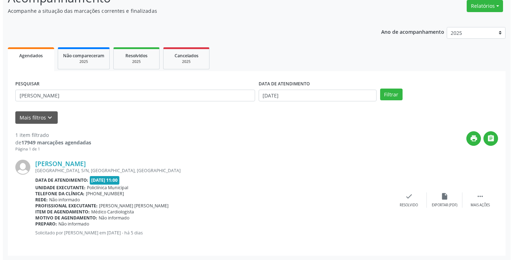
scroll to position [60, 0]
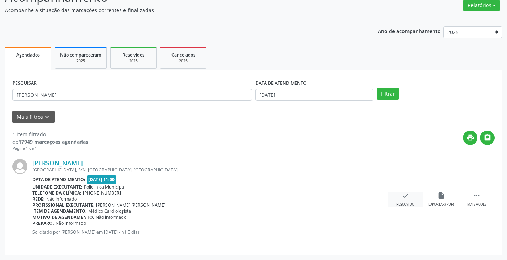
click at [409, 195] on icon "check" at bounding box center [406, 196] width 8 height 8
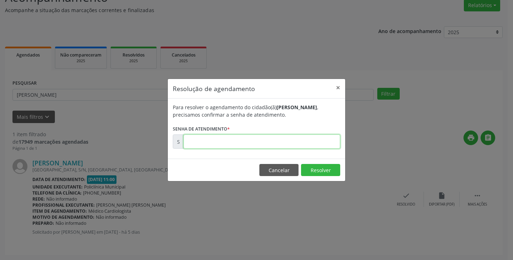
click at [317, 142] on input "text" at bounding box center [261, 142] width 157 height 14
type input "00179928"
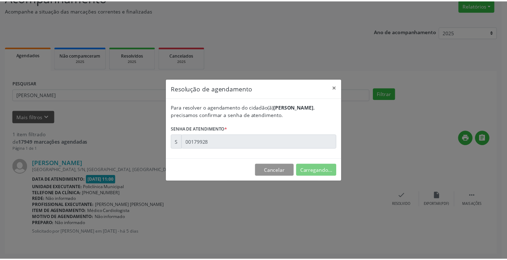
scroll to position [0, 0]
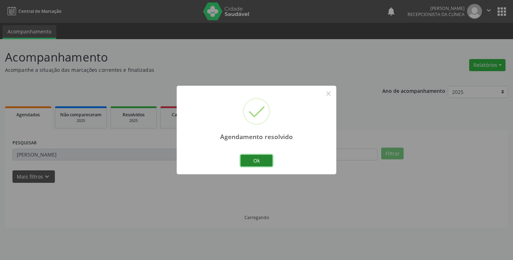
click at [263, 161] on button "Ok" at bounding box center [256, 161] width 32 height 12
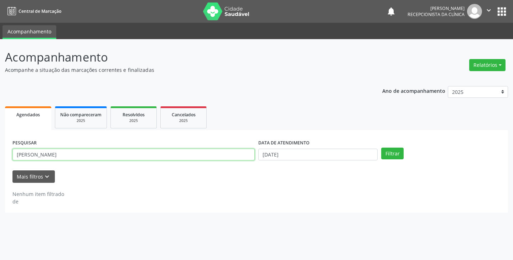
click at [235, 155] on input "eugen" at bounding box center [133, 155] width 242 height 12
type input "e"
type input "andrei"
click at [381, 148] on button "Filtrar" at bounding box center [392, 154] width 22 height 12
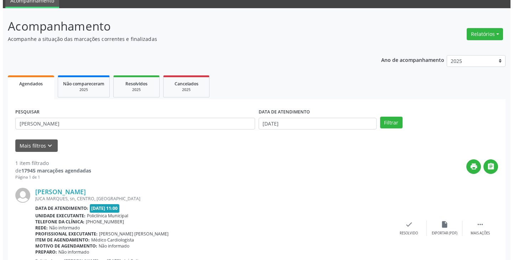
scroll to position [60, 0]
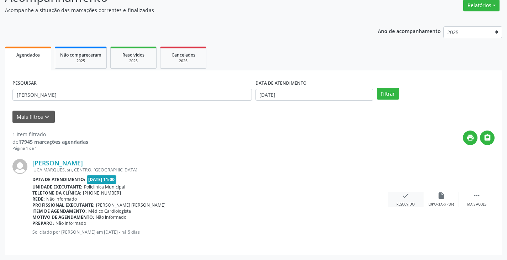
click at [400, 195] on div "check Resolvido" at bounding box center [406, 199] width 36 height 15
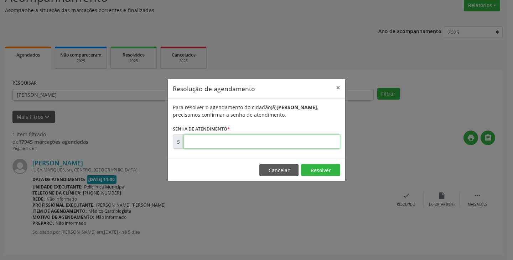
click at [311, 144] on input "text" at bounding box center [261, 142] width 157 height 14
type input "00180041"
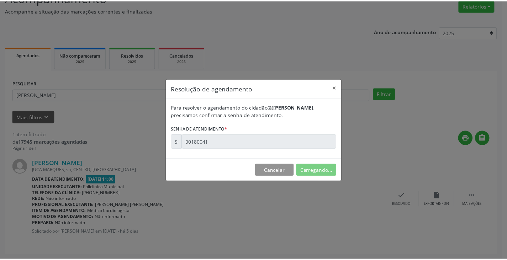
scroll to position [0, 0]
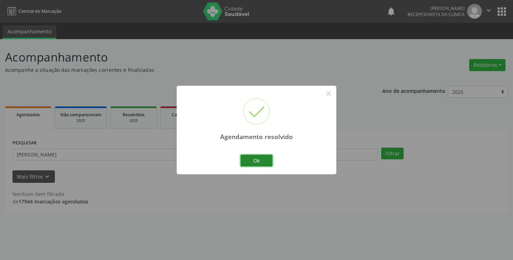
click at [263, 159] on button "Ok" at bounding box center [256, 161] width 32 height 12
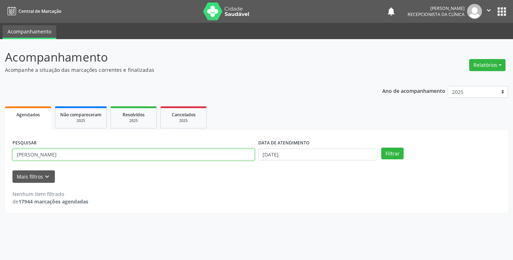
click at [179, 157] on input "andrei" at bounding box center [133, 155] width 242 height 12
type input "a"
type input "zen"
click at [381, 148] on button "Filtrar" at bounding box center [392, 154] width 22 height 12
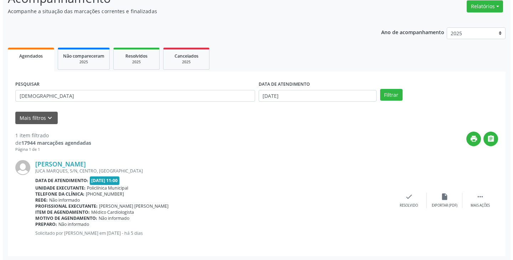
scroll to position [60, 0]
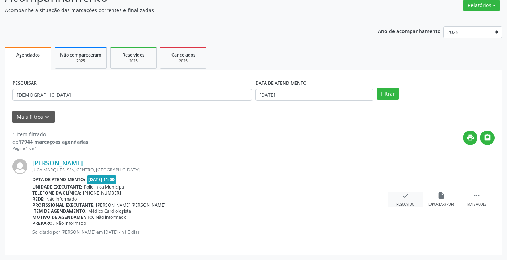
click at [402, 200] on icon "check" at bounding box center [406, 196] width 8 height 8
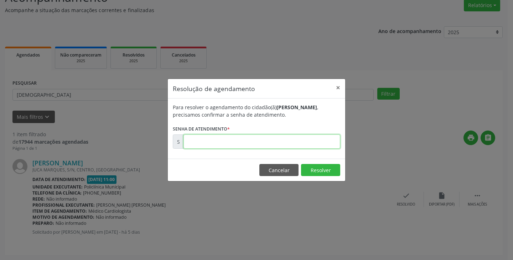
click at [321, 146] on input "text" at bounding box center [261, 142] width 157 height 14
type input "00179970"
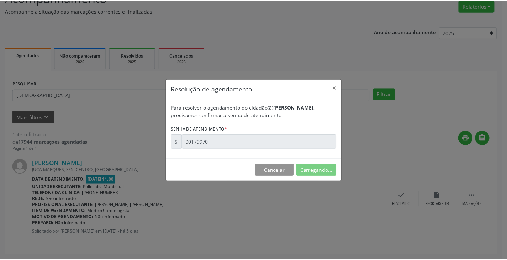
scroll to position [0, 0]
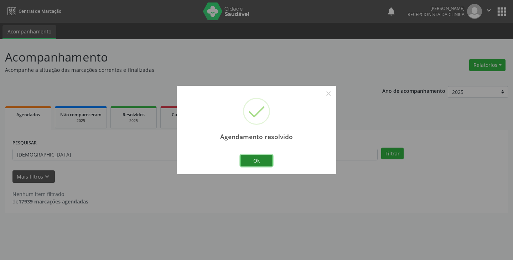
click at [260, 160] on button "Ok" at bounding box center [256, 161] width 32 height 12
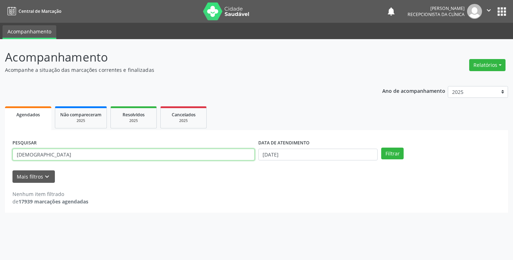
click at [239, 159] on input "zen" at bounding box center [133, 155] width 242 height 12
type input "z"
click at [249, 156] on input "text" at bounding box center [133, 155] width 242 height 12
click at [381, 148] on button "Filtrar" at bounding box center [392, 154] width 22 height 12
click at [208, 157] on input "zen" at bounding box center [133, 155] width 242 height 12
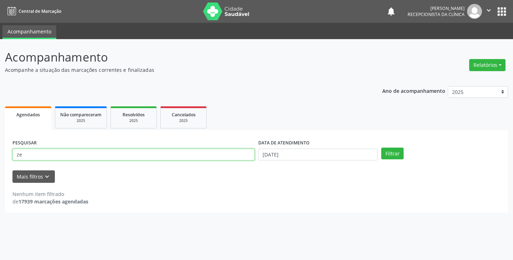
type input "z"
type input "pau"
click at [381, 148] on button "Filtrar" at bounding box center [392, 154] width 22 height 12
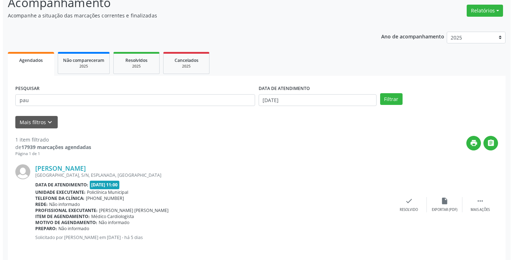
scroll to position [60, 0]
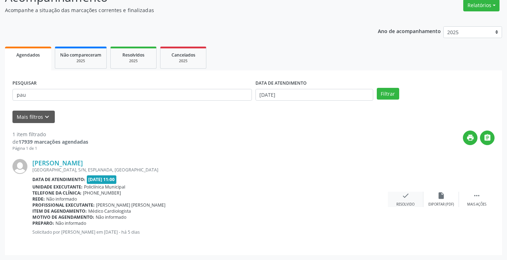
click at [404, 201] on div "check Resolvido" at bounding box center [406, 199] width 36 height 15
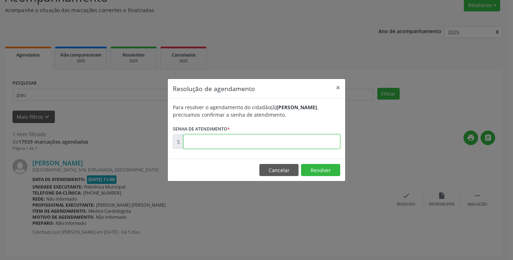
click at [308, 138] on input "text" at bounding box center [261, 142] width 157 height 14
type input "00179976"
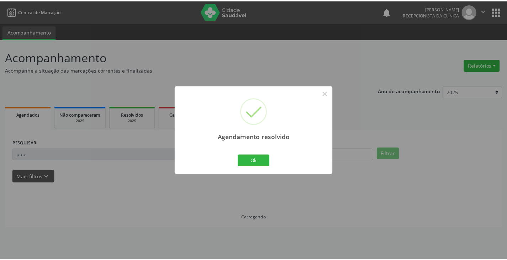
scroll to position [0, 0]
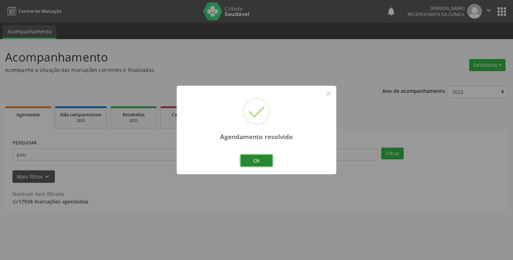
click at [269, 156] on button "Ok" at bounding box center [256, 161] width 32 height 12
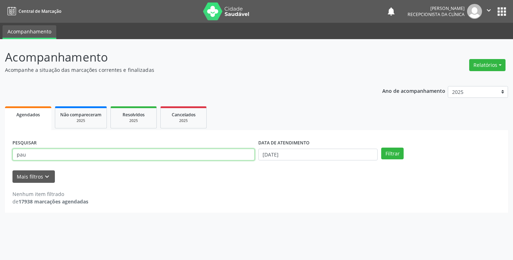
click at [211, 154] on input "pau" at bounding box center [133, 155] width 242 height 12
click at [210, 155] on input "pau" at bounding box center [133, 155] width 242 height 12
type input "p"
paste input "Edilson Edivaldo de Lima Junior"
click at [381, 148] on button "Filtrar" at bounding box center [392, 154] width 22 height 12
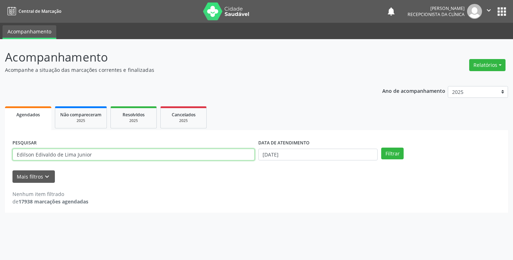
click at [124, 157] on input "Edilson Edivaldo de Lima Junior" at bounding box center [133, 155] width 242 height 12
click at [381, 148] on button "Filtrar" at bounding box center [392, 154] width 22 height 12
click at [124, 157] on input "Edilson" at bounding box center [133, 155] width 242 height 12
type input "E"
click at [381, 148] on button "Filtrar" at bounding box center [392, 154] width 22 height 12
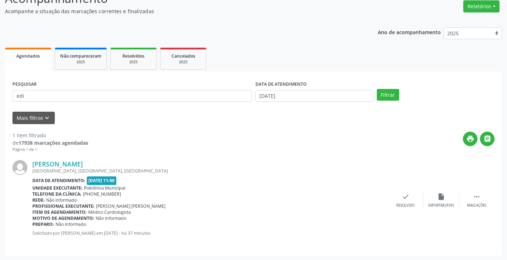
scroll to position [60, 0]
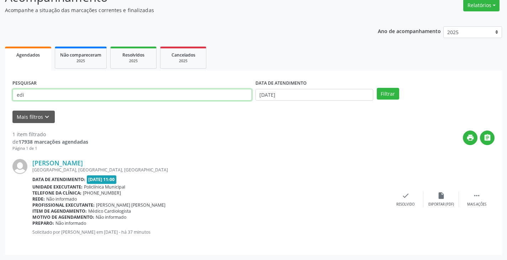
click at [111, 94] on input "edi" at bounding box center [132, 95] width 240 height 12
type input "e"
type input "marleide"
click at [377, 88] on button "Filtrar" at bounding box center [388, 94] width 22 height 12
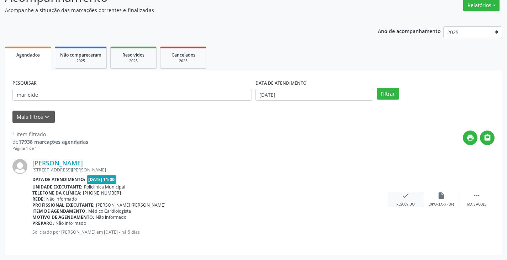
click at [404, 200] on div "check Resolvido" at bounding box center [406, 199] width 36 height 15
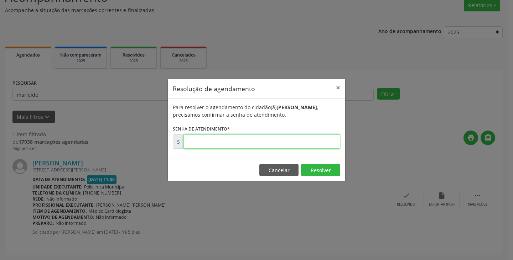
click at [308, 145] on input "text" at bounding box center [261, 142] width 157 height 14
type input "00179935"
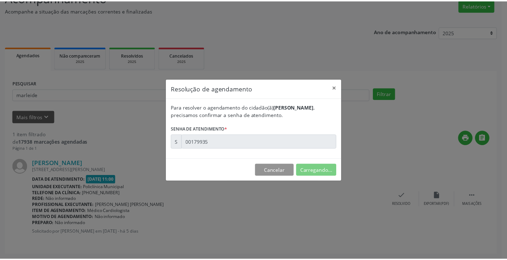
scroll to position [0, 0]
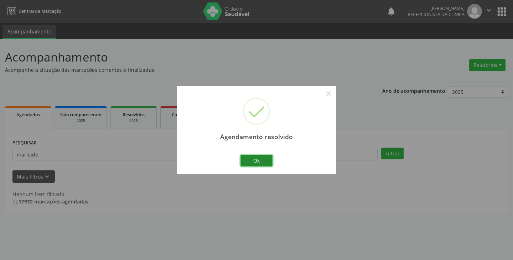
click at [245, 164] on button "Ok" at bounding box center [256, 161] width 32 height 12
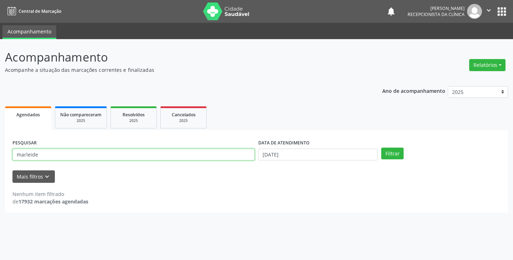
click at [181, 157] on input "marleide" at bounding box center [133, 155] width 242 height 12
type input "m"
type input "d"
type input "adr"
click at [381, 148] on button "Filtrar" at bounding box center [392, 154] width 22 height 12
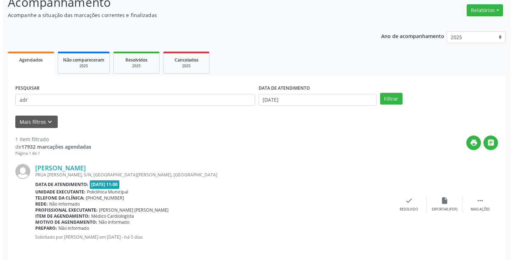
scroll to position [60, 0]
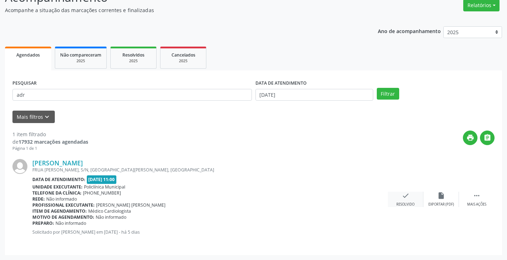
click at [401, 198] on div "check Resolvido" at bounding box center [406, 199] width 36 height 15
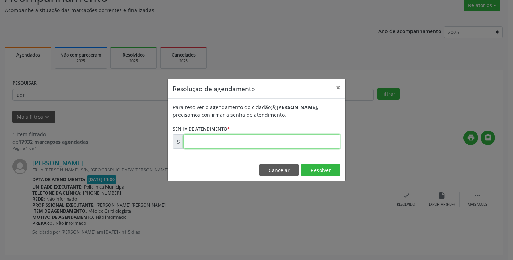
click at [322, 144] on input "text" at bounding box center [261, 142] width 157 height 14
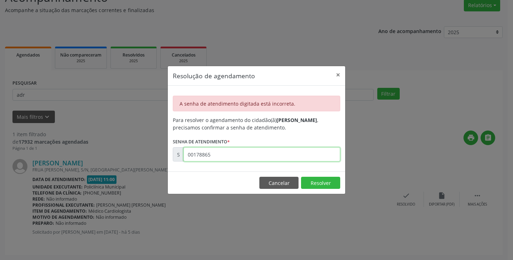
click at [321, 156] on input "00178865" at bounding box center [261, 154] width 157 height 14
type input "0"
type input "00179965"
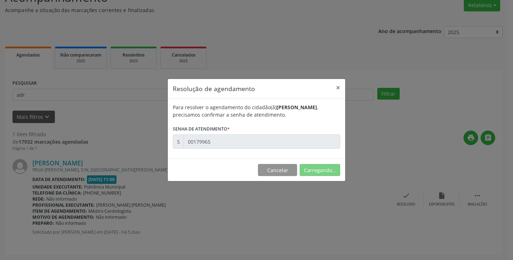
scroll to position [0, 0]
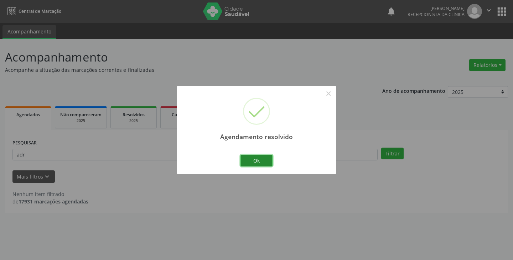
click at [269, 160] on button "Ok" at bounding box center [256, 161] width 32 height 12
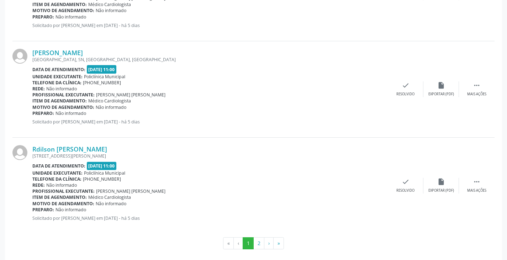
scroll to position [1432, 0]
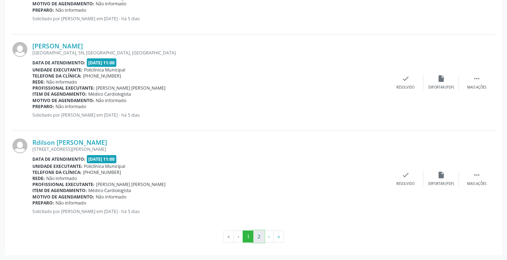
click at [263, 235] on button "2" at bounding box center [259, 237] width 11 height 12
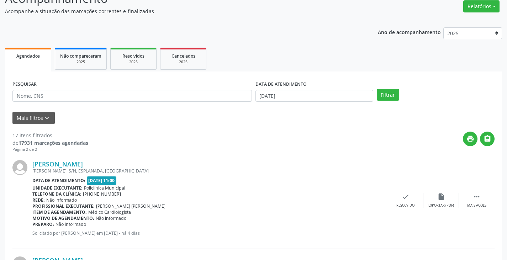
scroll to position [177, 0]
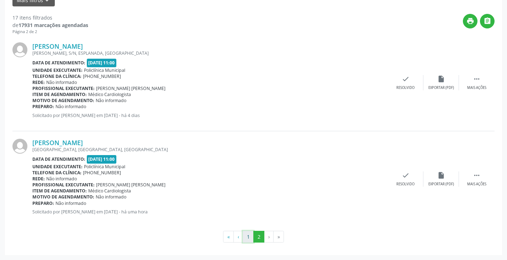
click at [250, 234] on button "1" at bounding box center [248, 237] width 11 height 12
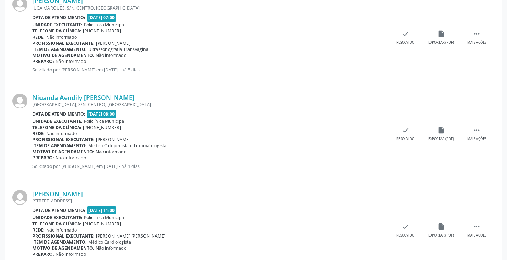
scroll to position [1033, 0]
